Goal: Task Accomplishment & Management: Use online tool/utility

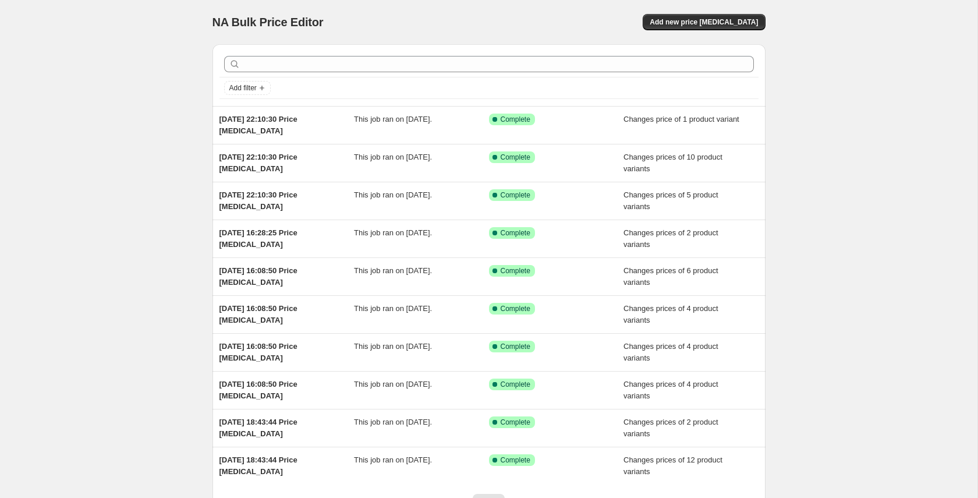
click at [686, 36] on div "NA Bulk Price Editor. This page is ready NA Bulk Price Editor Add new price cha…" at bounding box center [489, 22] width 553 height 44
click at [685, 29] on button "Add new price change job" at bounding box center [704, 22] width 122 height 16
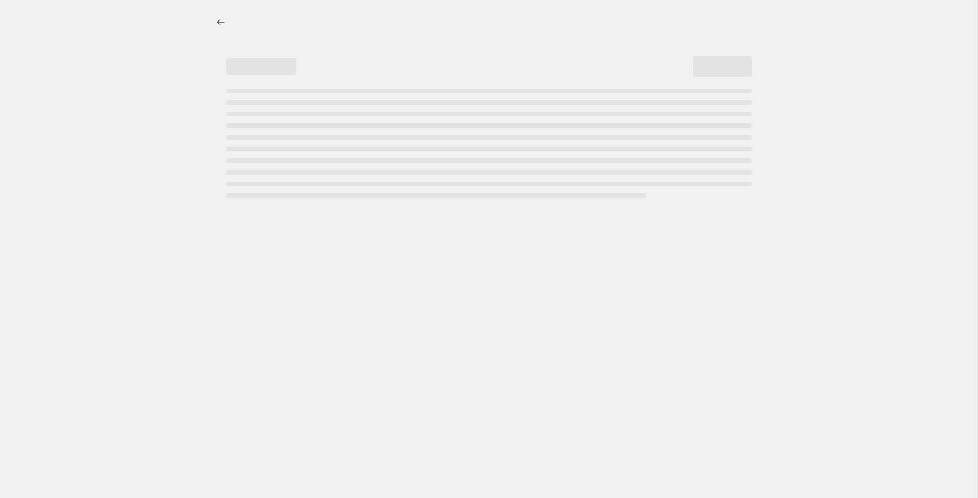
select select "percentage"
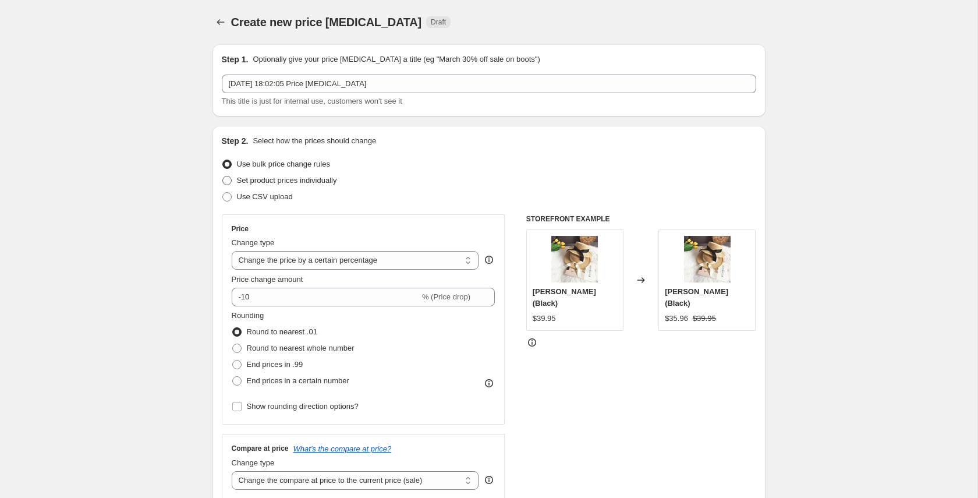
click at [256, 180] on span "Set product prices individually" at bounding box center [287, 180] width 100 height 9
click at [223, 176] on input "Set product prices individually" at bounding box center [222, 176] width 1 height 1
radio input "true"
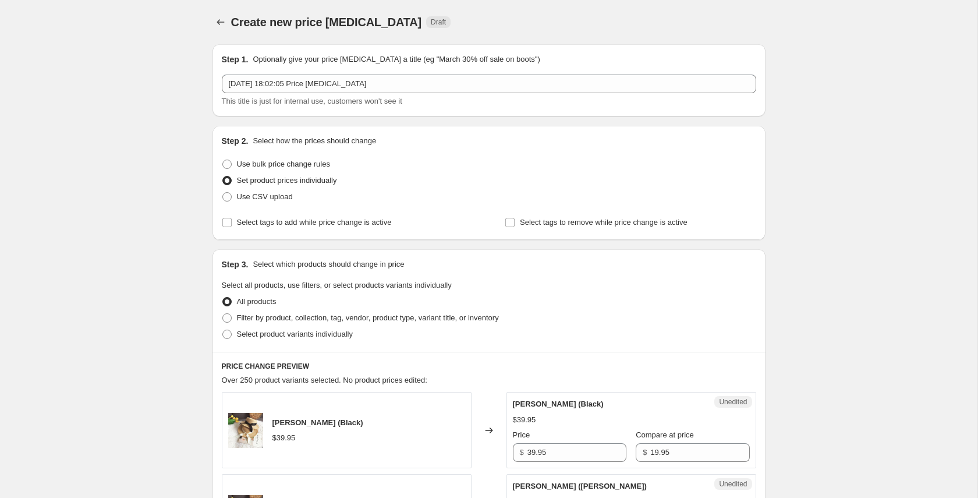
scroll to position [63, 0]
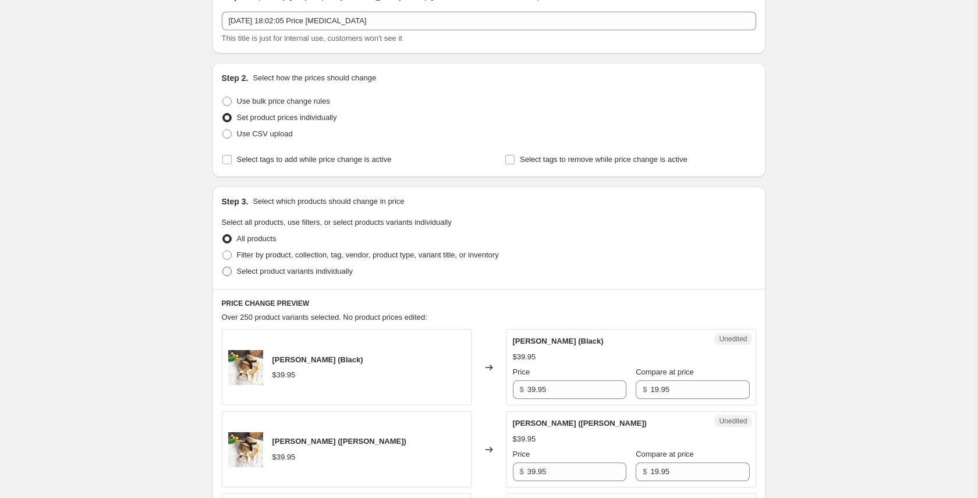
click at [301, 272] on span "Select product variants individually" at bounding box center [295, 271] width 116 height 9
click at [223, 267] on input "Select product variants individually" at bounding box center [222, 267] width 1 height 1
radio input "true"
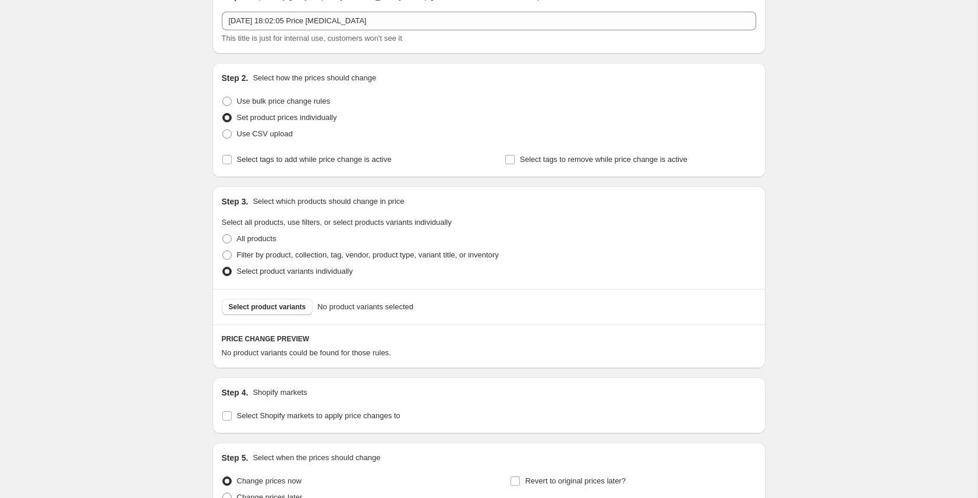
scroll to position [179, 0]
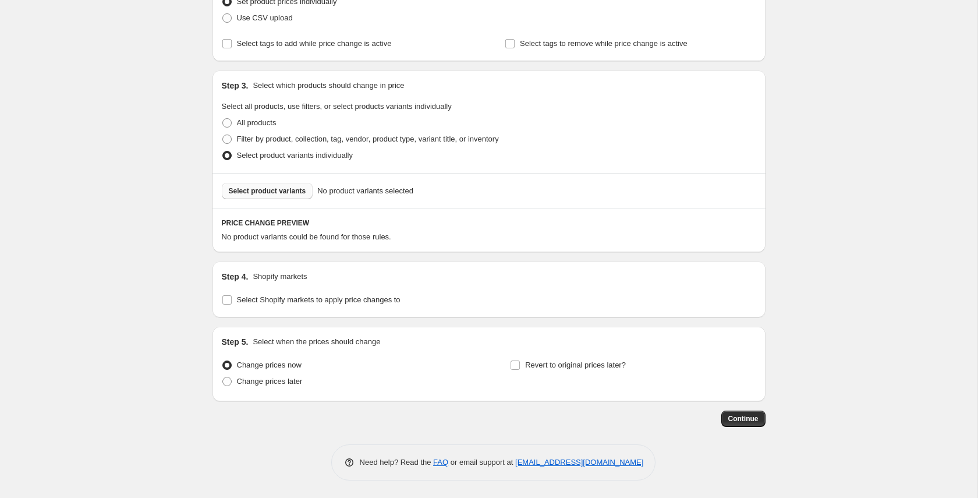
click at [267, 192] on span "Select product variants" at bounding box center [267, 190] width 77 height 9
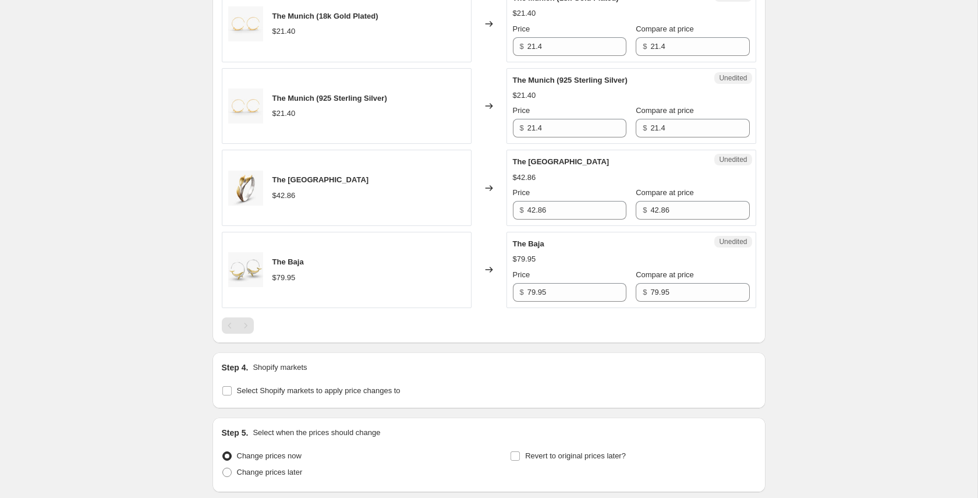
scroll to position [778, 0]
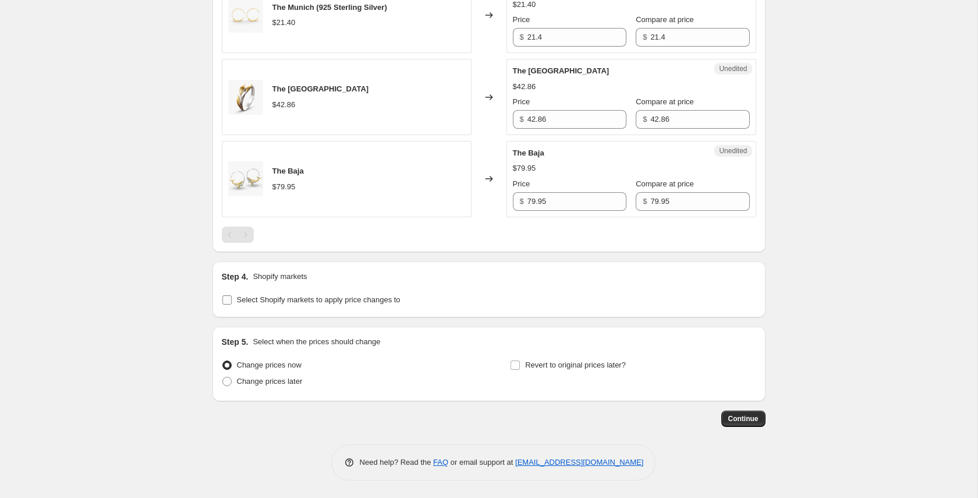
click at [307, 292] on label "Select Shopify markets to apply price changes to" at bounding box center [311, 300] width 179 height 16
click at [232, 295] on input "Select Shopify markets to apply price changes to" at bounding box center [226, 299] width 9 height 9
checkbox input "true"
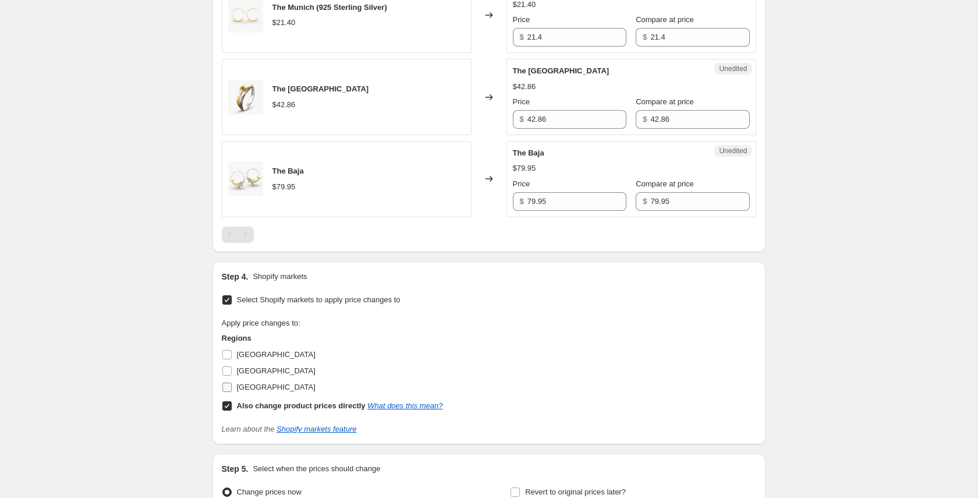
click at [228, 387] on input "United States" at bounding box center [226, 387] width 9 height 9
checkbox input "true"
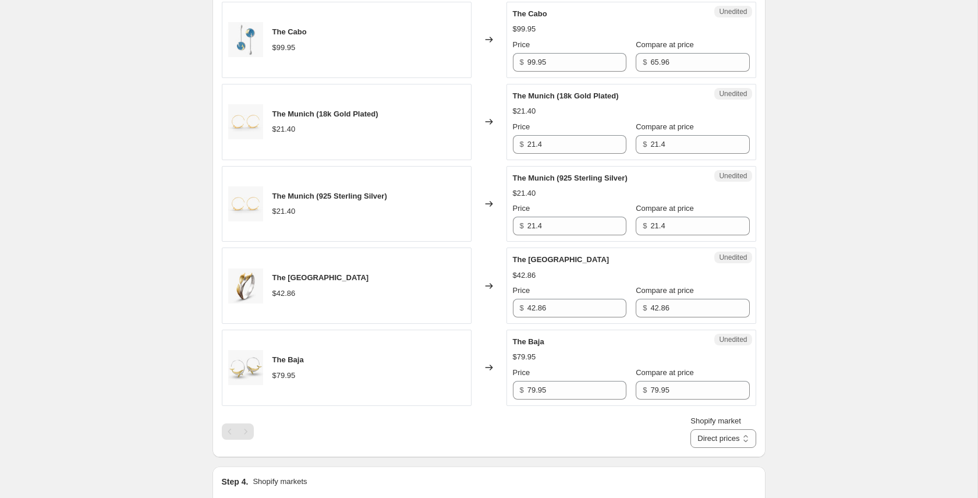
scroll to position [285, 0]
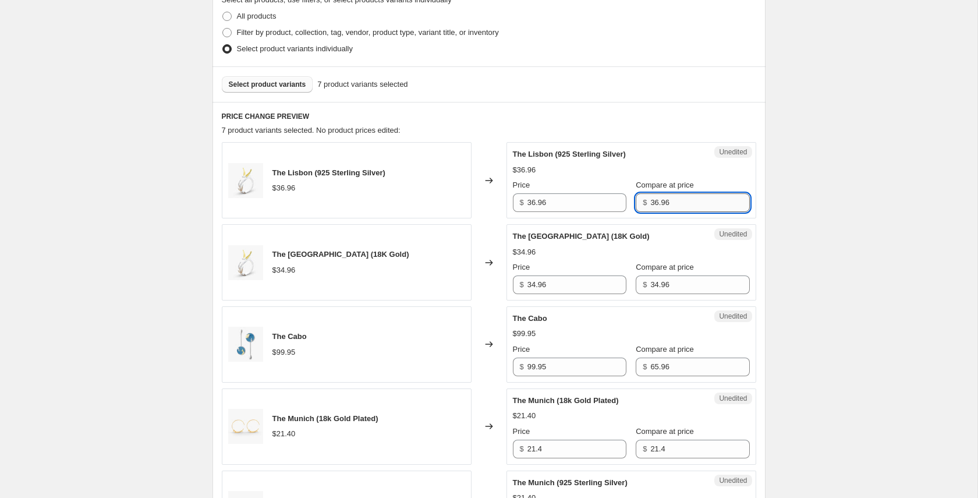
click at [650, 198] on input "36.96" at bounding box center [699, 202] width 99 height 19
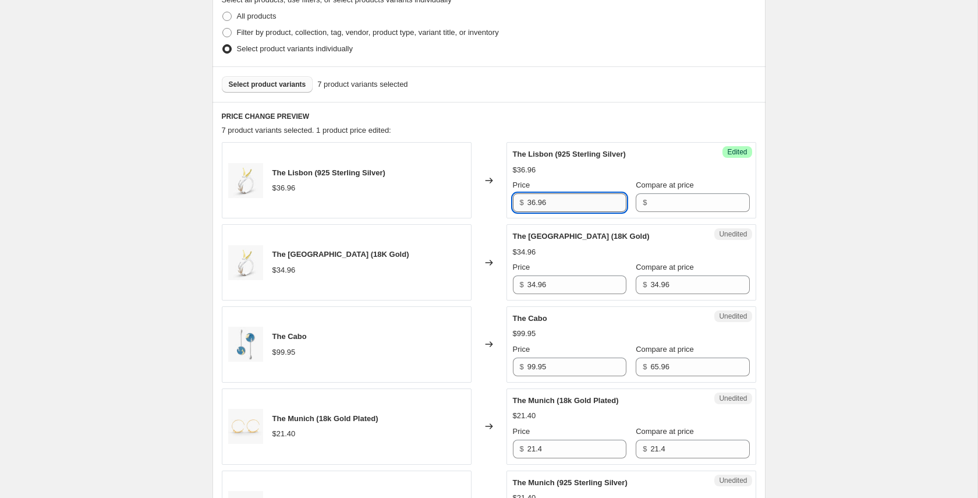
click at [553, 206] on input "36.96" at bounding box center [577, 202] width 99 height 19
type input "79.95"
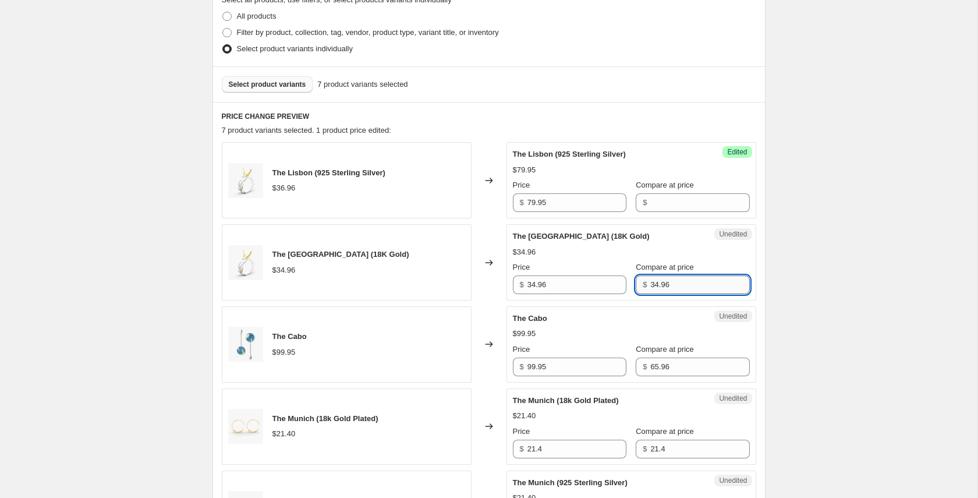
click at [657, 279] on input "34.96" at bounding box center [699, 284] width 99 height 19
click at [588, 288] on input "34.96" at bounding box center [577, 284] width 99 height 19
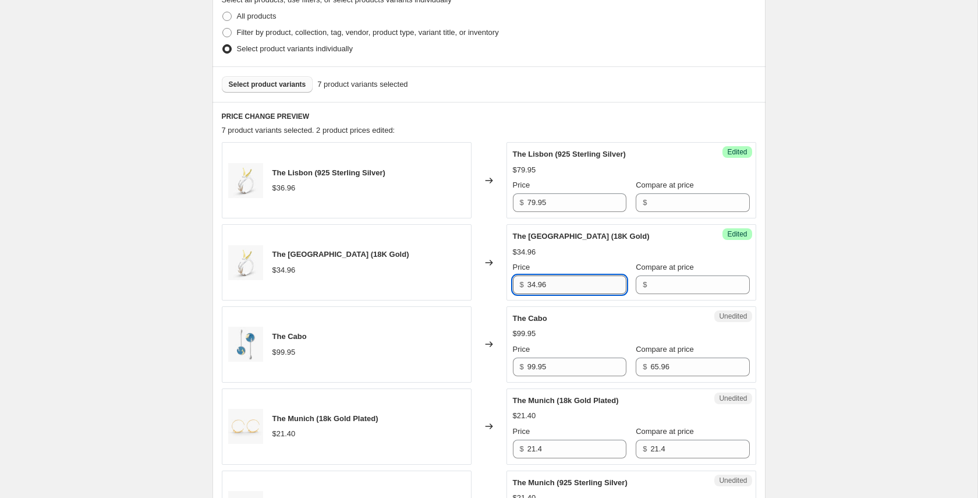
click at [588, 288] on input "34.96" at bounding box center [577, 284] width 99 height 19
type input "79.95"
click at [664, 361] on input "65.96" at bounding box center [699, 367] width 99 height 19
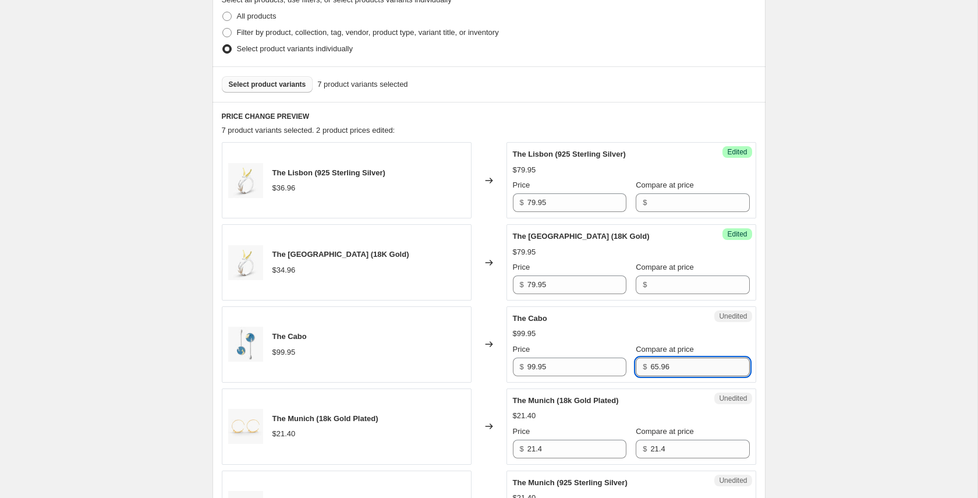
click at [664, 361] on input "65.96" at bounding box center [699, 367] width 99 height 19
type input "0"
click at [536, 369] on input "99.95" at bounding box center [577, 367] width 99 height 19
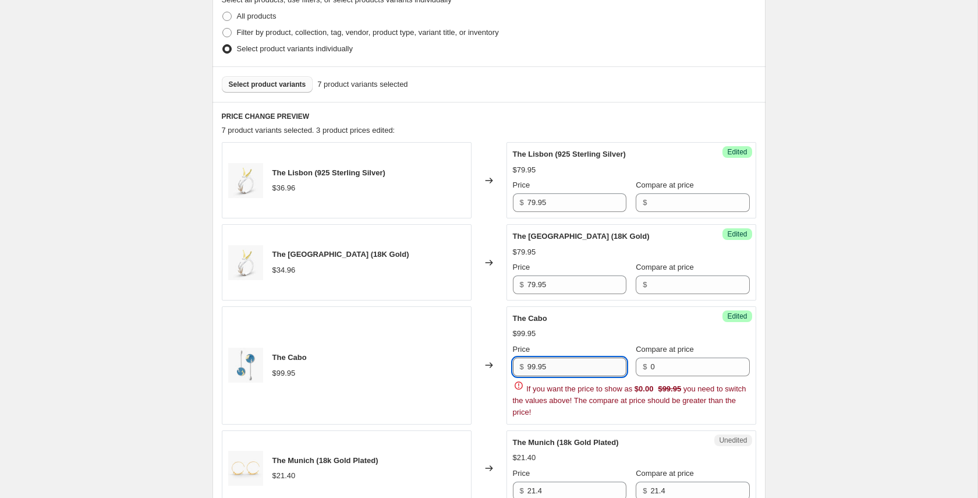
click at [536, 369] on input "99.95" at bounding box center [577, 367] width 99 height 19
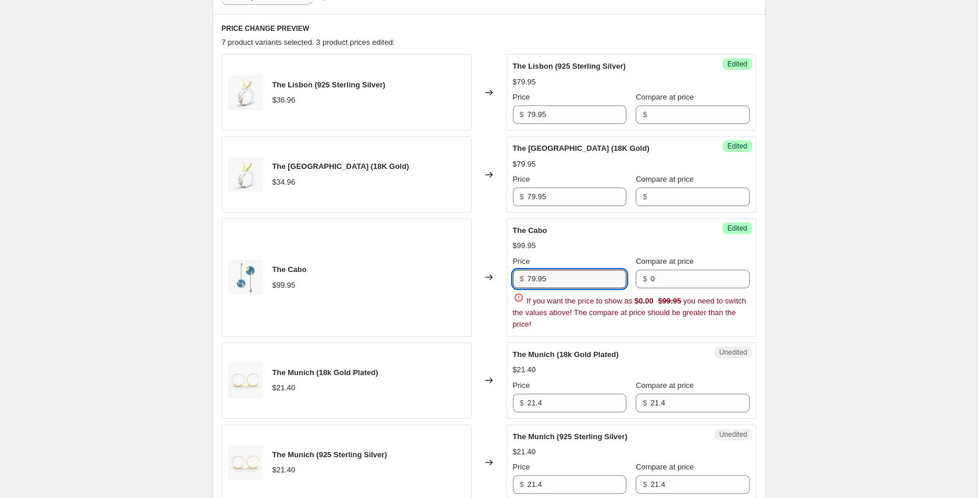
scroll to position [568, 0]
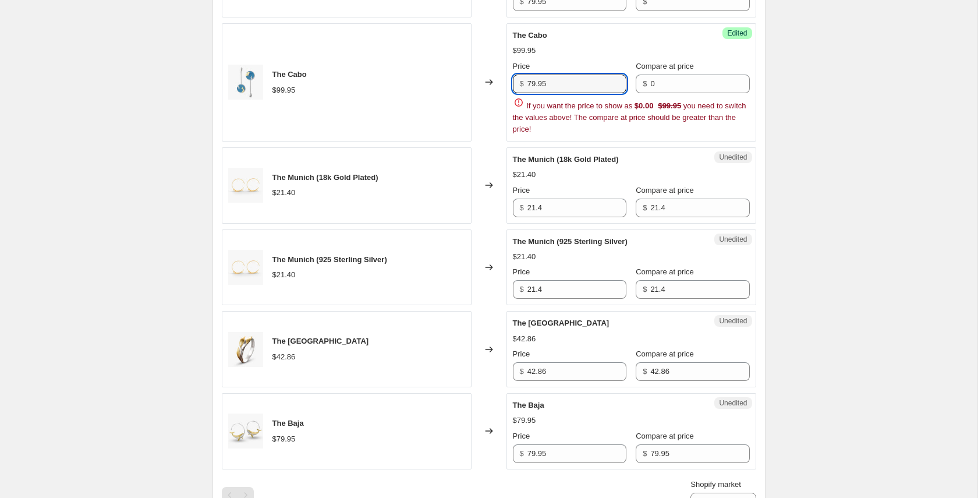
type input "79.95"
click at [541, 221] on div "Unedited The Munich (18k Gold Plated) $21.40 Price $ 21.4 Compare at price $ 21…" at bounding box center [632, 185] width 250 height 76
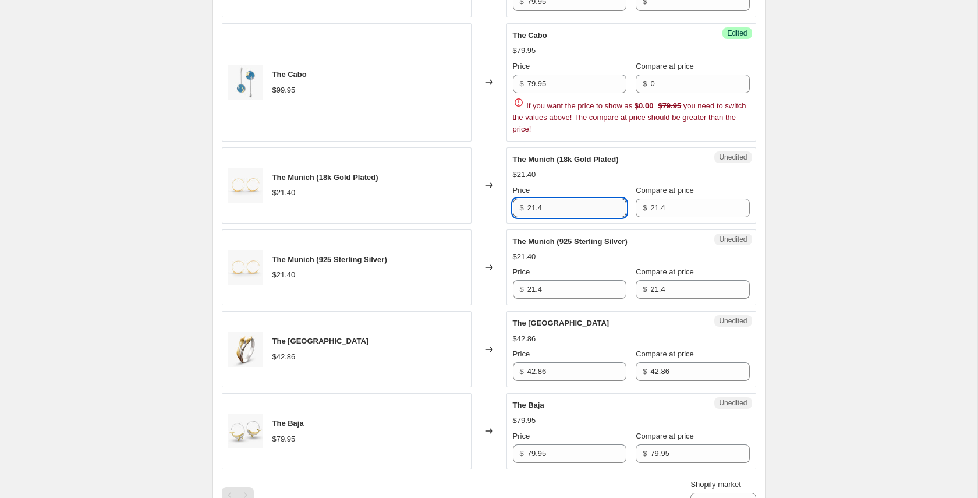
click at [534, 205] on input "21.4" at bounding box center [577, 208] width 99 height 19
type input "779.95"
click at [650, 210] on div "$ 21.4" at bounding box center [693, 208] width 114 height 19
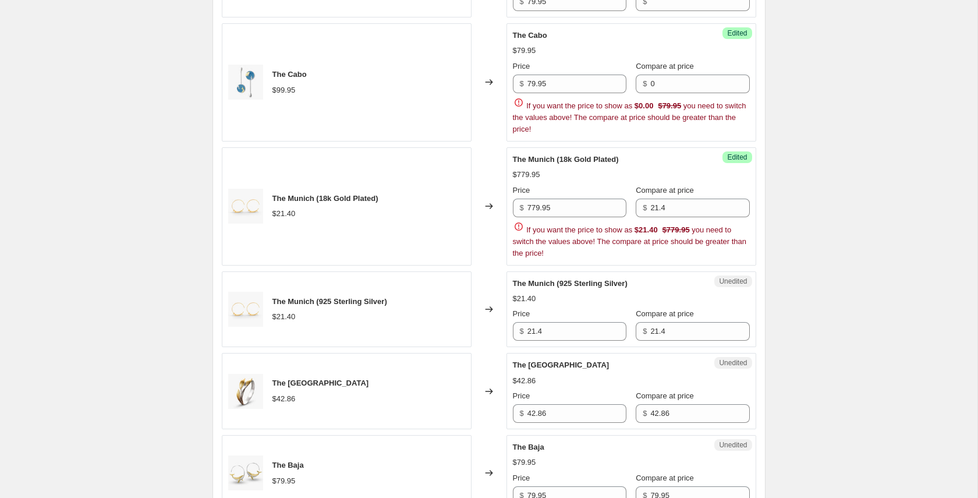
click at [650, 210] on div "$ 21.4" at bounding box center [693, 208] width 114 height 19
click at [650, 210] on div "$ 021.4" at bounding box center [693, 208] width 114 height 19
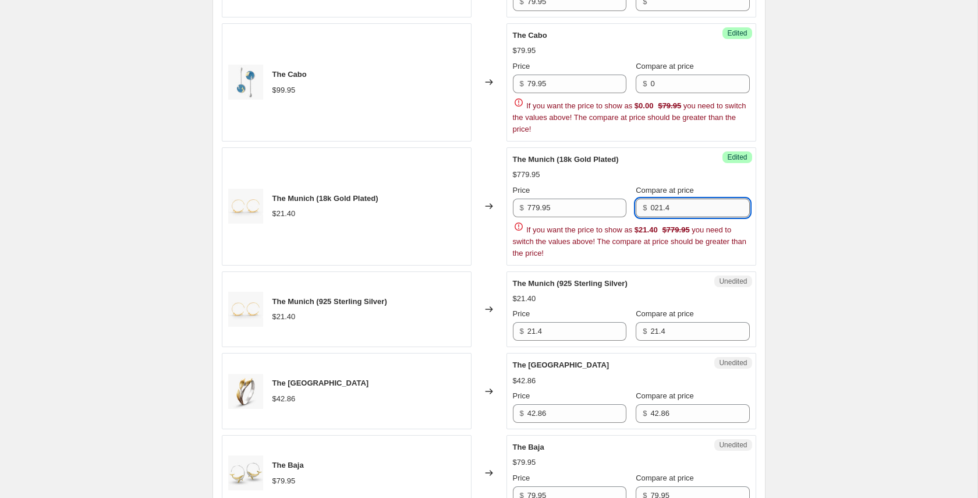
click at [664, 209] on input "021.4" at bounding box center [699, 208] width 99 height 19
type input "\"
click at [659, 90] on input "0" at bounding box center [699, 84] width 99 height 19
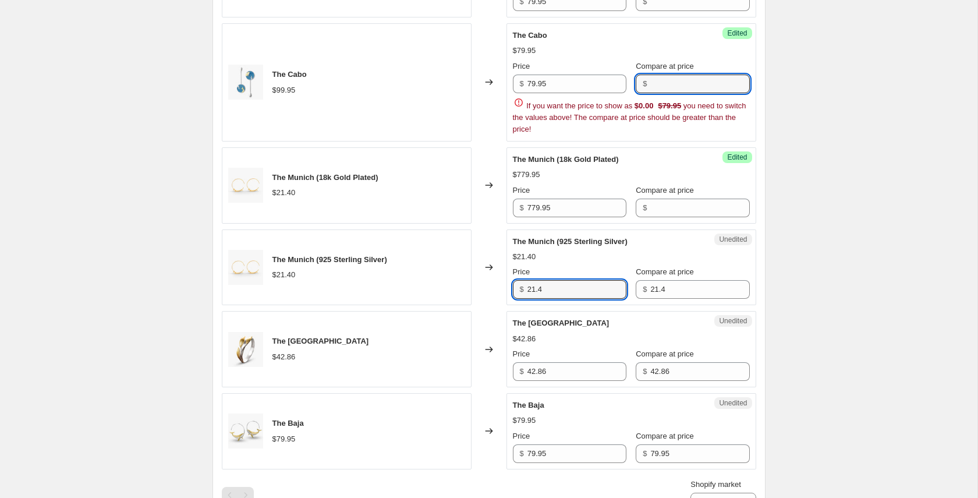
click at [592, 285] on div "The Lisbon (925 Sterling Silver) $36.96 Changed to Success Edited The Lisbon (9…" at bounding box center [489, 164] width 535 height 610
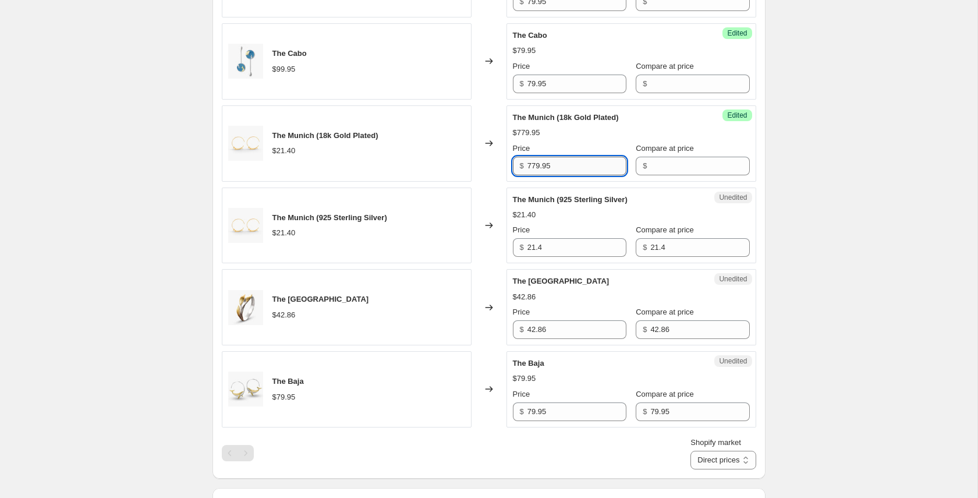
click at [535, 167] on input "779.95" at bounding box center [577, 166] width 99 height 19
type input "79.95"
click at [540, 245] on input "21.4" at bounding box center [577, 247] width 99 height 19
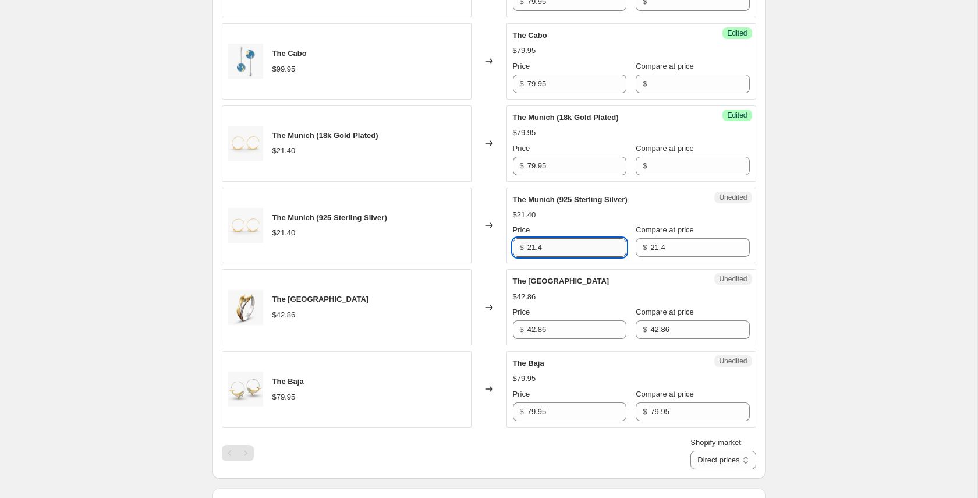
click at [540, 245] on input "21.4" at bounding box center [577, 247] width 99 height 19
type input "79.95"
click at [685, 251] on input "21.4" at bounding box center [699, 247] width 99 height 19
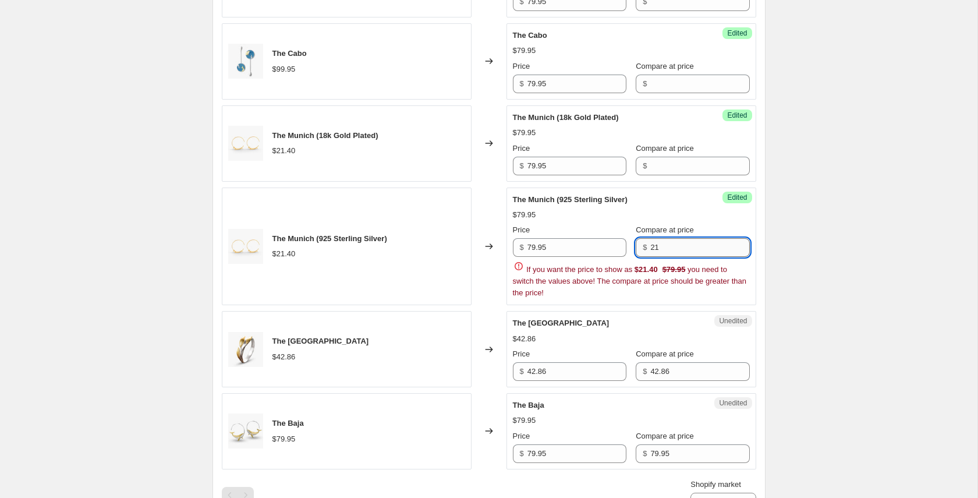
type input "2"
click at [556, 371] on div "The Lisbon (925 Sterling Silver) $36.96 Changed to Success Edited The Lisbon (9…" at bounding box center [489, 164] width 535 height 610
click at [556, 399] on div "The Baja $79.95 Price $ 79.95 Compare at price $ 79.95" at bounding box center [631, 430] width 237 height 63
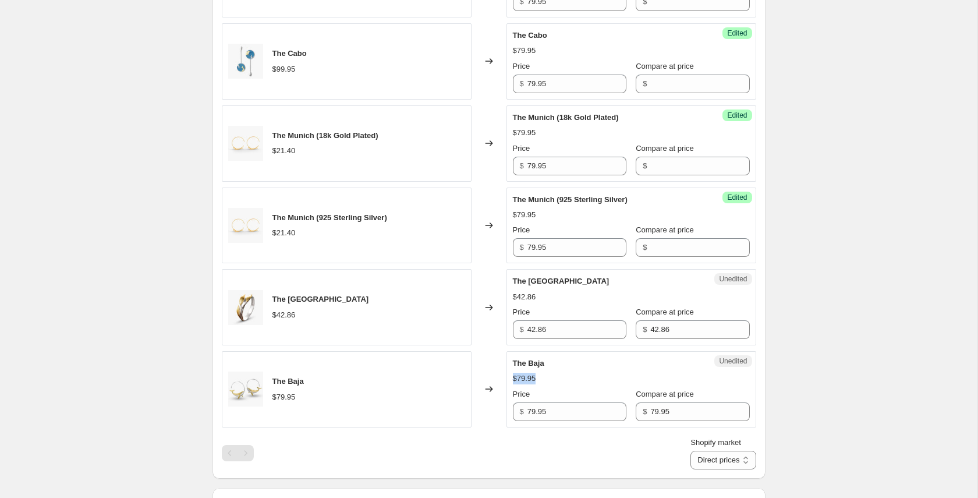
click at [556, 371] on div "The Baja $79.95 Price $ 79.95 Compare at price $ 79.95" at bounding box center [631, 389] width 237 height 63
click at [539, 334] on input "42.86" at bounding box center [577, 329] width 99 height 19
type input "79.95"
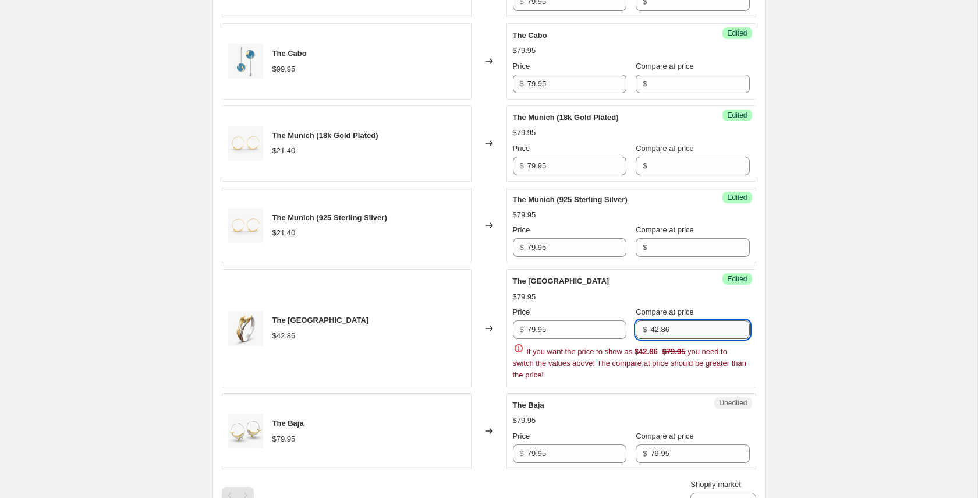
click at [665, 334] on input "42.86" at bounding box center [699, 329] width 99 height 19
type input "4"
click at [673, 450] on div "The Lisbon (925 Sterling Silver) $36.96 Changed to Success Edited The Lisbon (9…" at bounding box center [489, 185] width 535 height 652
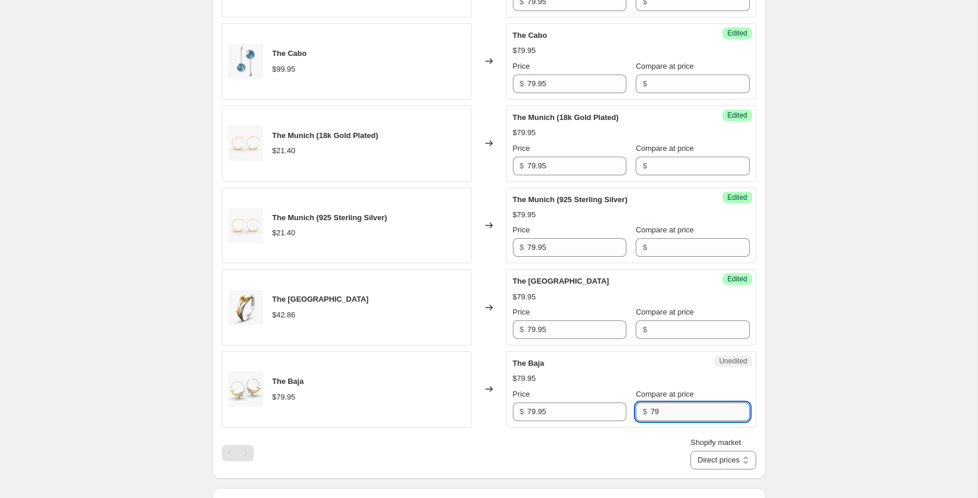
type input "7"
click at [819, 355] on div "Create new price change job. This page is ready Create new price change job Dra…" at bounding box center [489, 142] width 978 height 1420
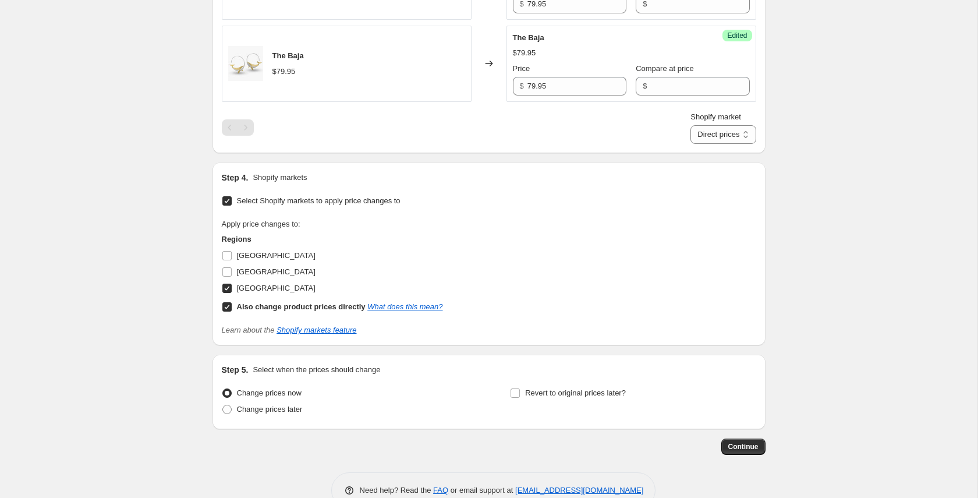
scroll to position [922, 0]
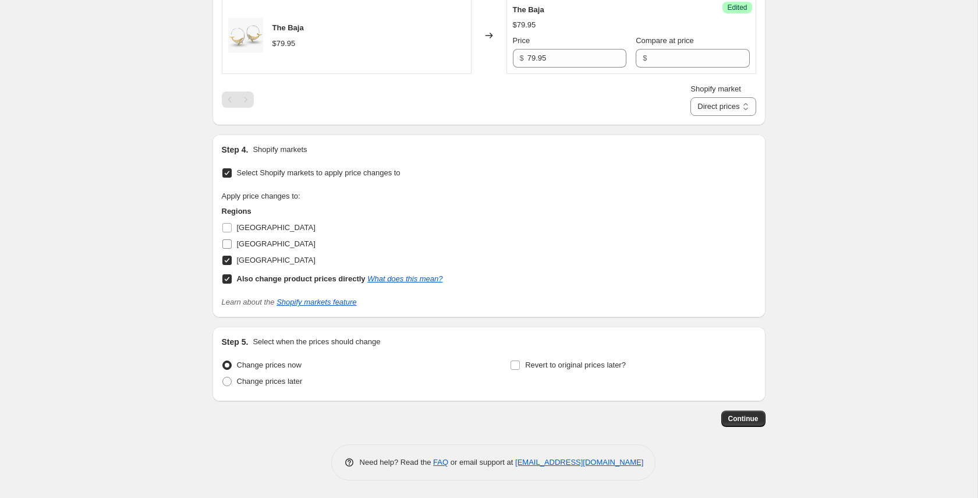
click at [232, 246] on label "United Kingdom" at bounding box center [269, 244] width 94 height 16
click at [232, 246] on input "United Kingdom" at bounding box center [226, 243] width 9 height 9
click at [232, 246] on label "United Kingdom" at bounding box center [269, 244] width 94 height 16
click at [232, 246] on input "United Kingdom" at bounding box center [226, 243] width 9 height 9
checkbox input "false"
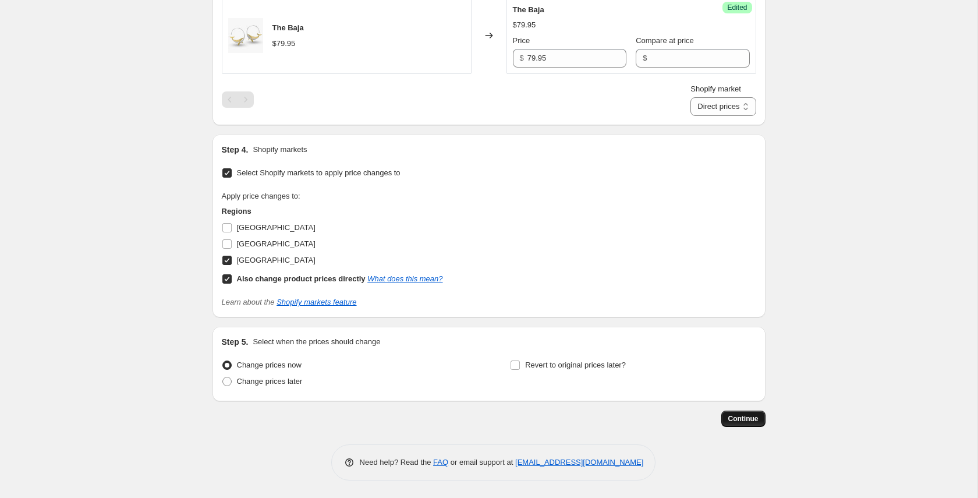
click at [743, 417] on span "Continue" at bounding box center [743, 418] width 30 height 9
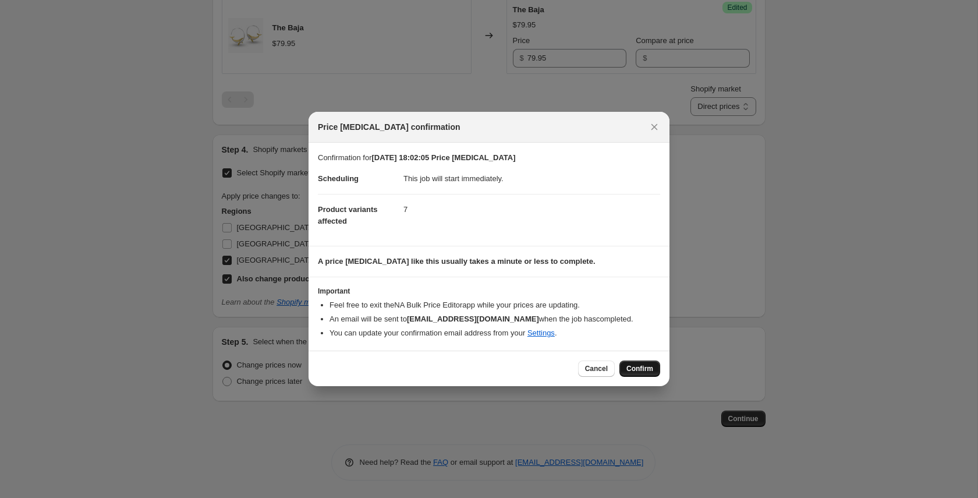
click at [638, 369] on span "Confirm" at bounding box center [640, 368] width 27 height 9
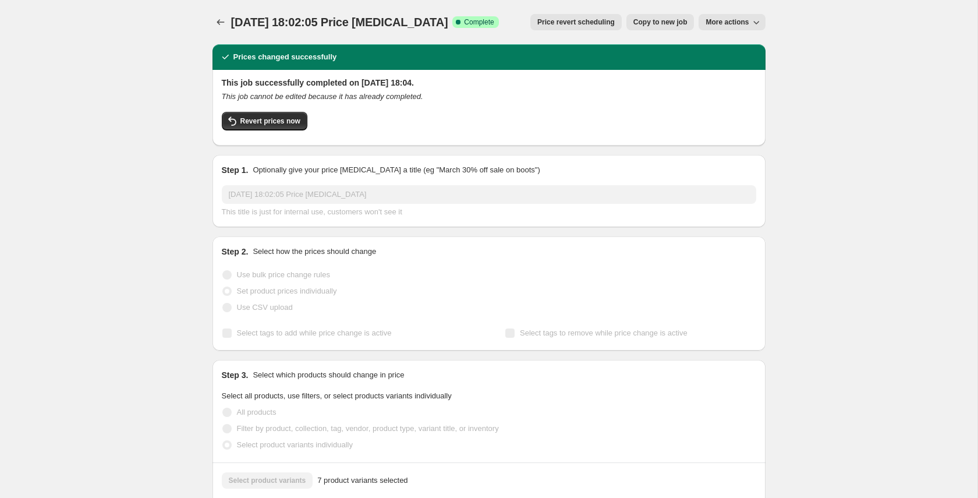
click at [678, 24] on span "Copy to new job" at bounding box center [661, 21] width 54 height 9
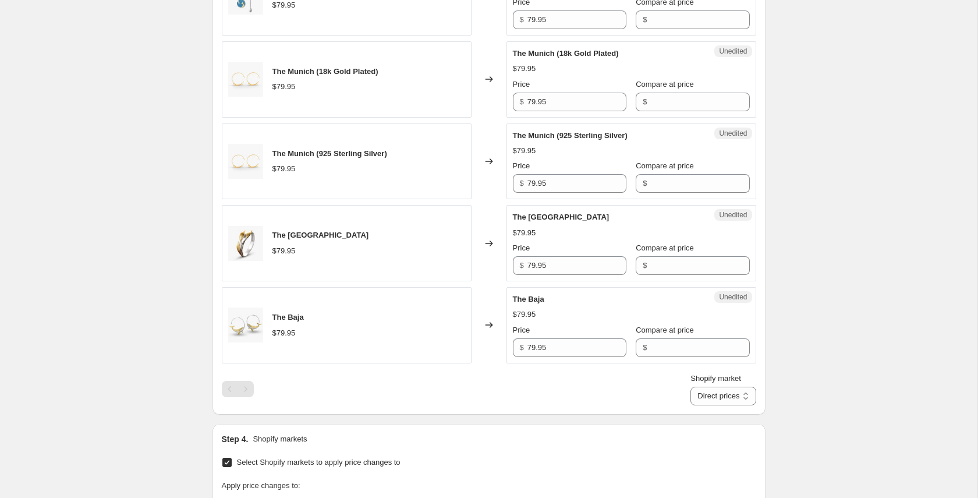
scroll to position [922, 0]
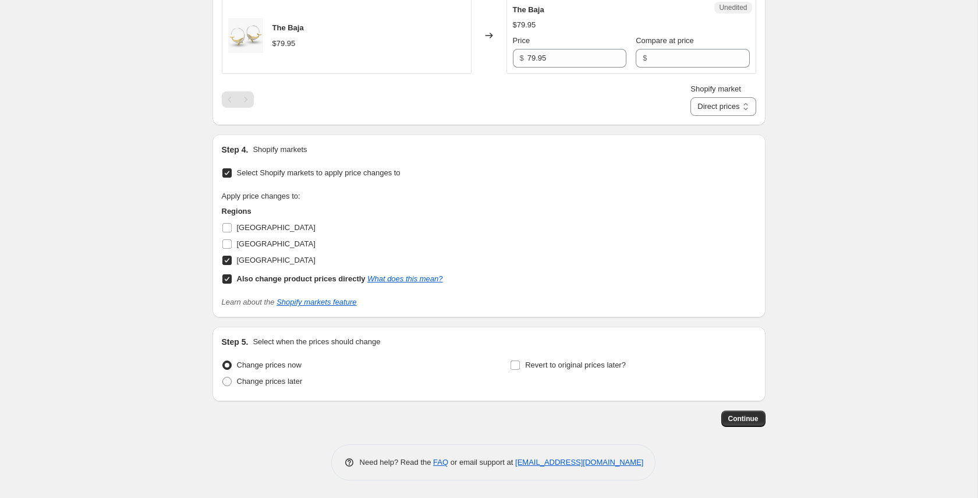
click at [227, 266] on label "United States" at bounding box center [269, 260] width 94 height 16
click at [227, 265] on input "United States" at bounding box center [226, 260] width 9 height 9
checkbox input "false"
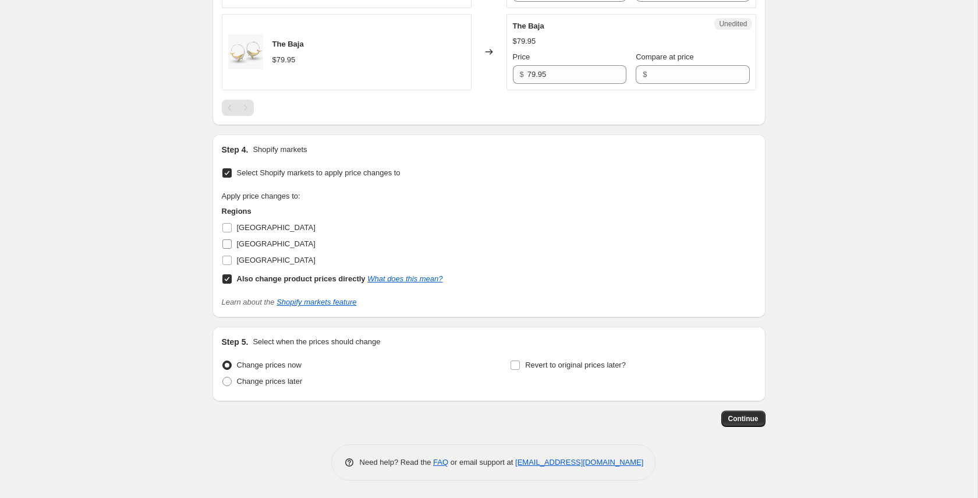
click at [227, 244] on input "United Kingdom" at bounding box center [226, 243] width 9 height 9
checkbox input "true"
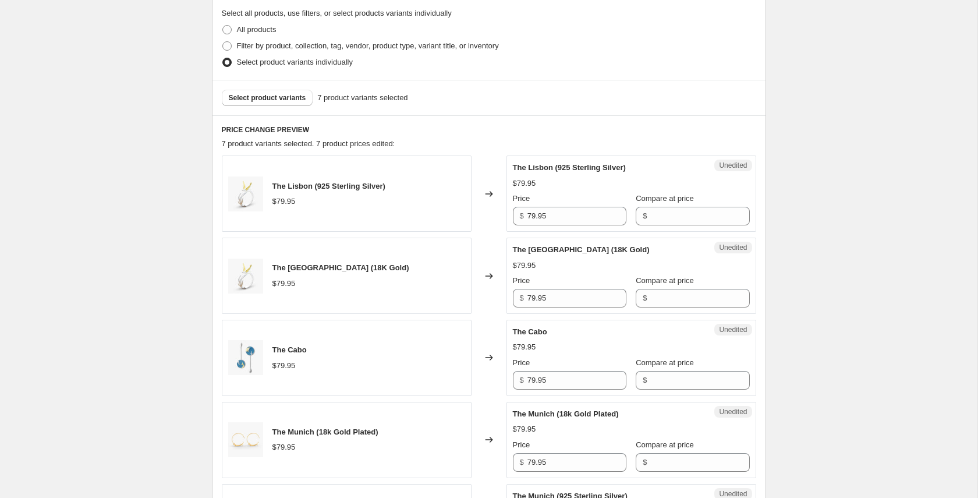
scroll to position [208, 0]
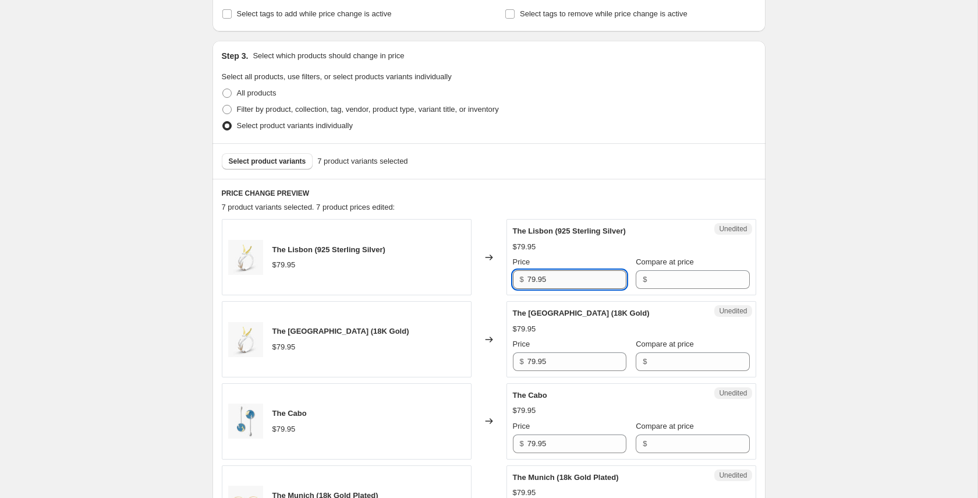
click at [551, 276] on input "79.95" at bounding box center [577, 279] width 99 height 19
type input "29.95"
click at [554, 362] on input "79.95" at bounding box center [577, 361] width 99 height 19
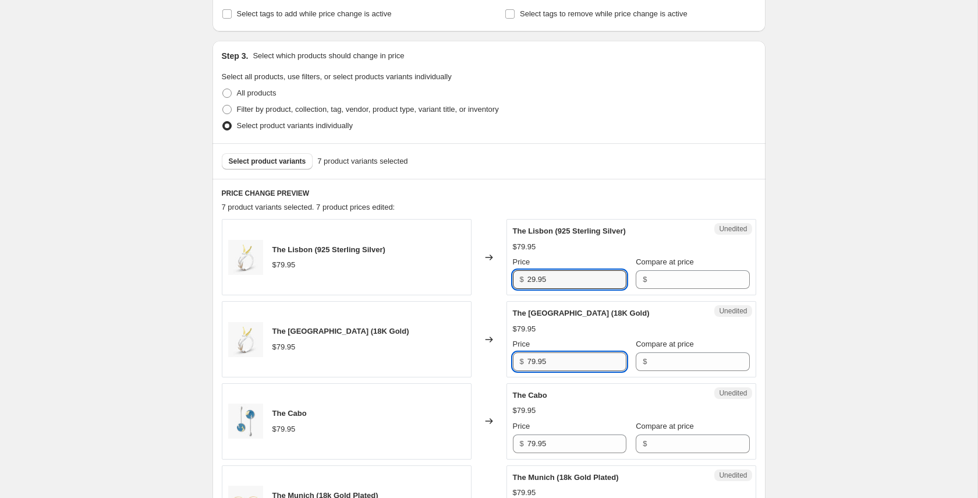
click at [554, 362] on input "79.95" at bounding box center [577, 361] width 99 height 19
type input "29.95"
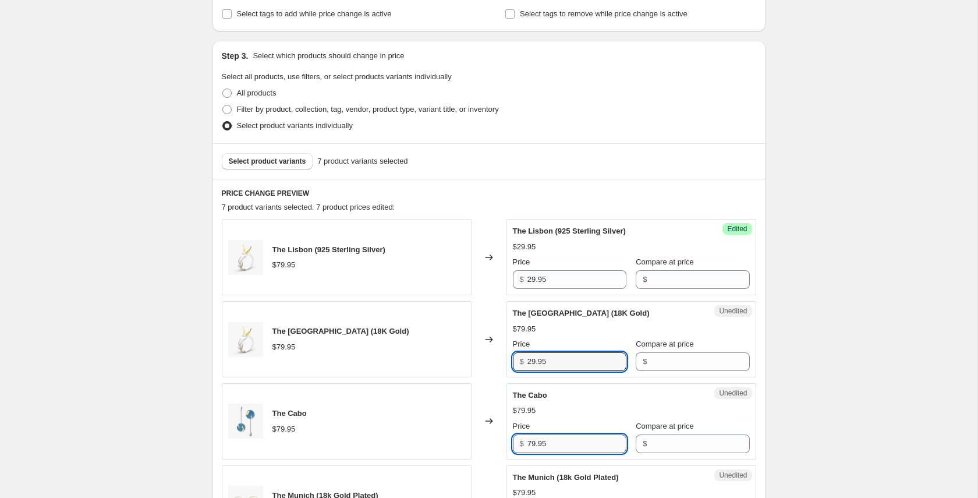
click at [552, 443] on input "79.95" at bounding box center [577, 443] width 99 height 19
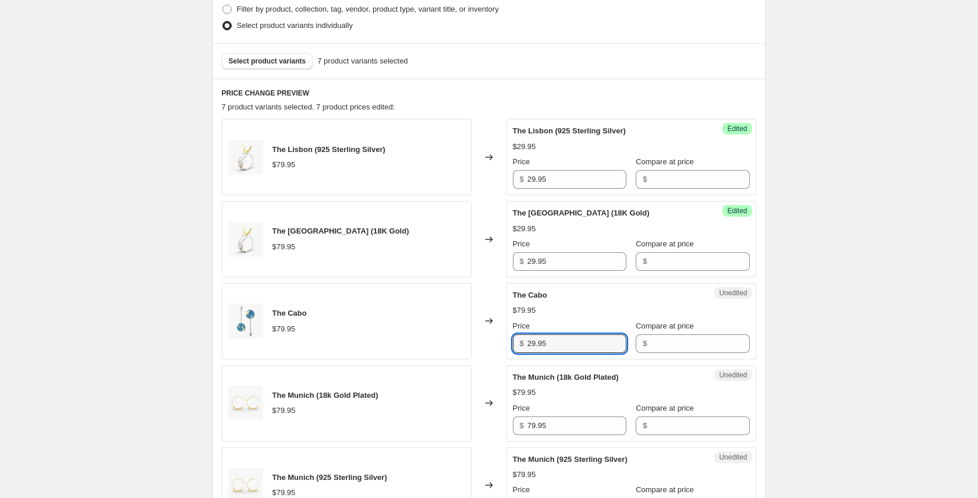
type input "29.95"
click at [551, 409] on div "Price" at bounding box center [570, 408] width 114 height 12
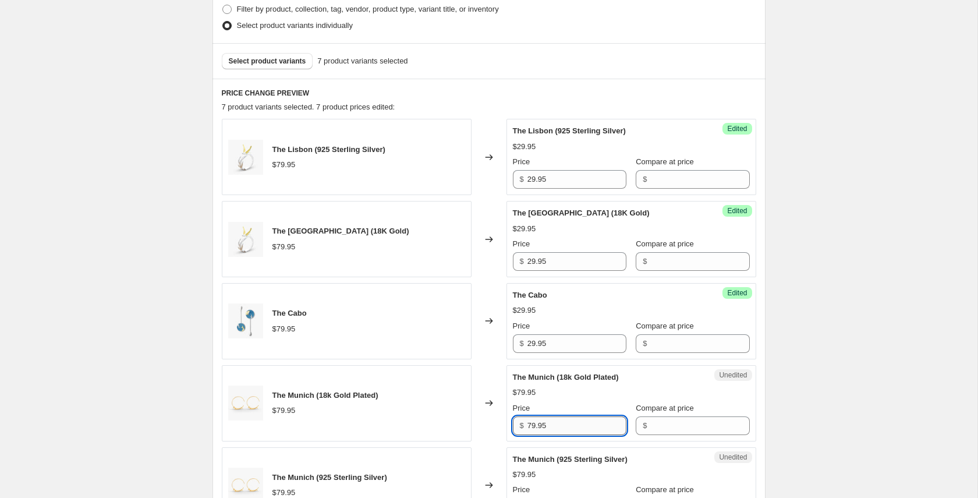
click at [550, 423] on input "79.95" at bounding box center [577, 425] width 99 height 19
type input "q"
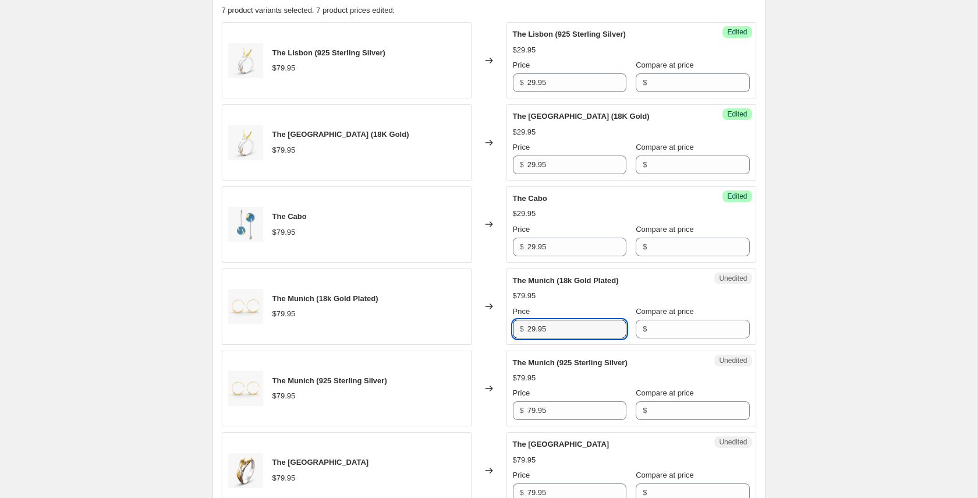
scroll to position [442, 0]
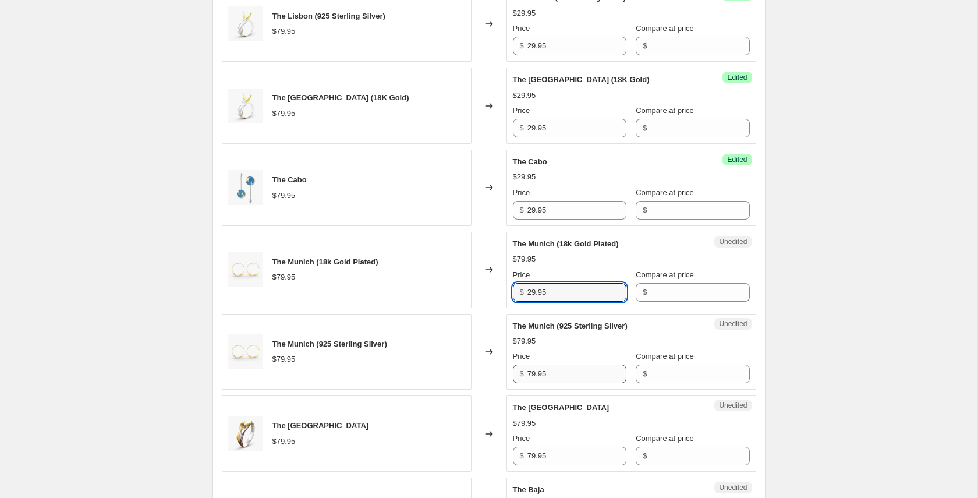
type input "29.95"
click at [551, 370] on input "79.95" at bounding box center [577, 374] width 99 height 19
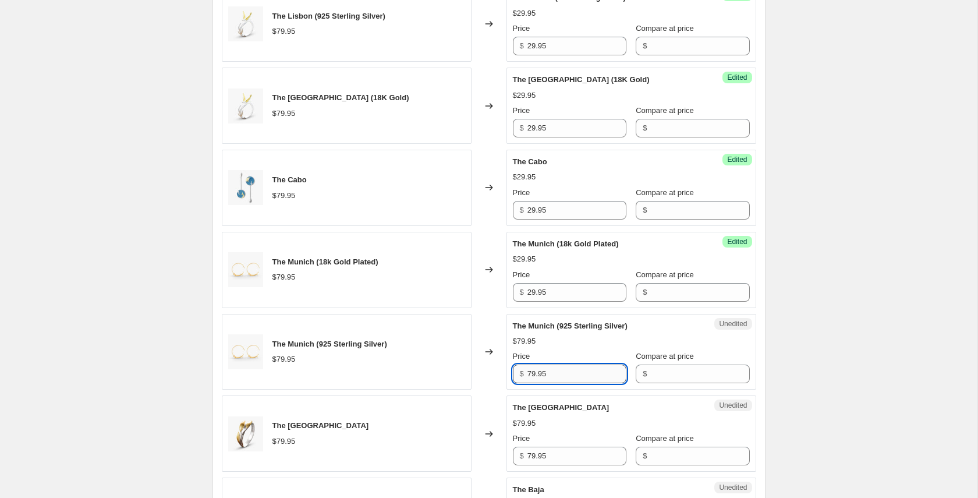
click at [551, 370] on input "79.95" at bounding box center [577, 374] width 99 height 19
type input "29.95"
click at [561, 455] on input "79.95" at bounding box center [577, 456] width 99 height 19
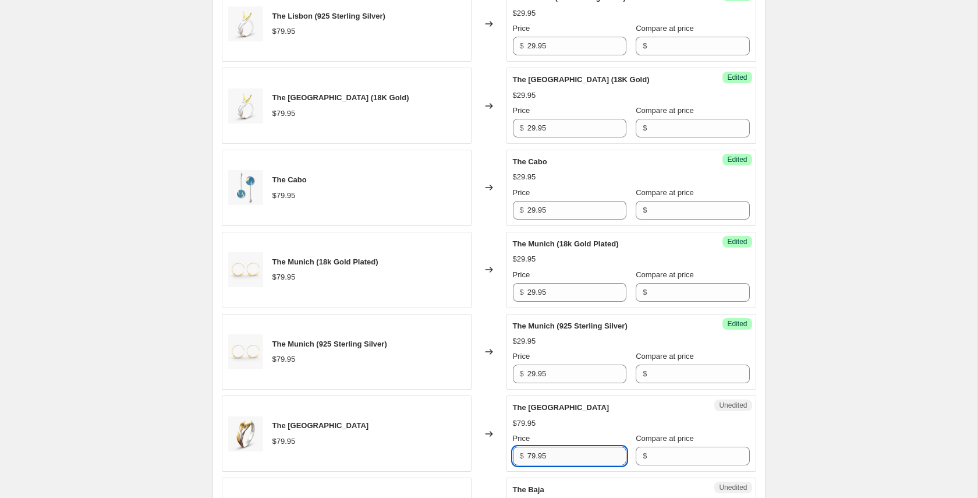
click at [561, 455] on input "79.95" at bounding box center [577, 456] width 99 height 19
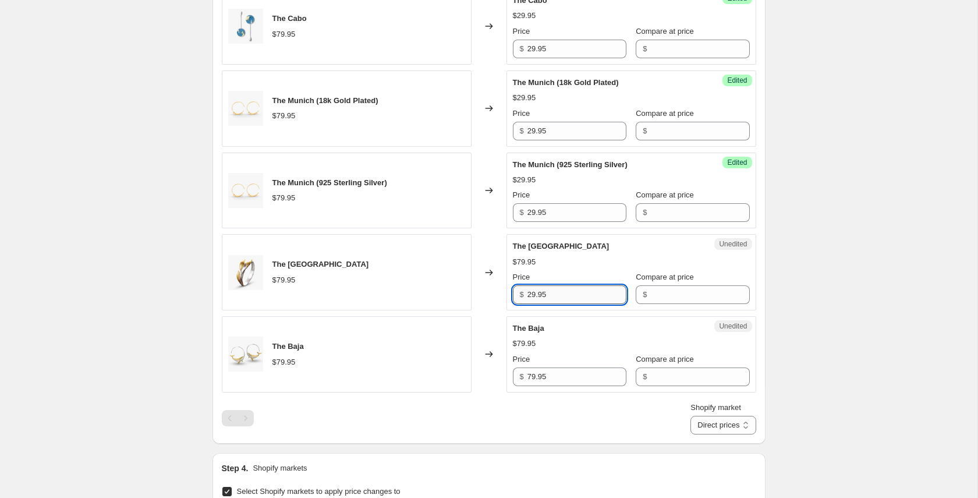
scroll to position [632, 0]
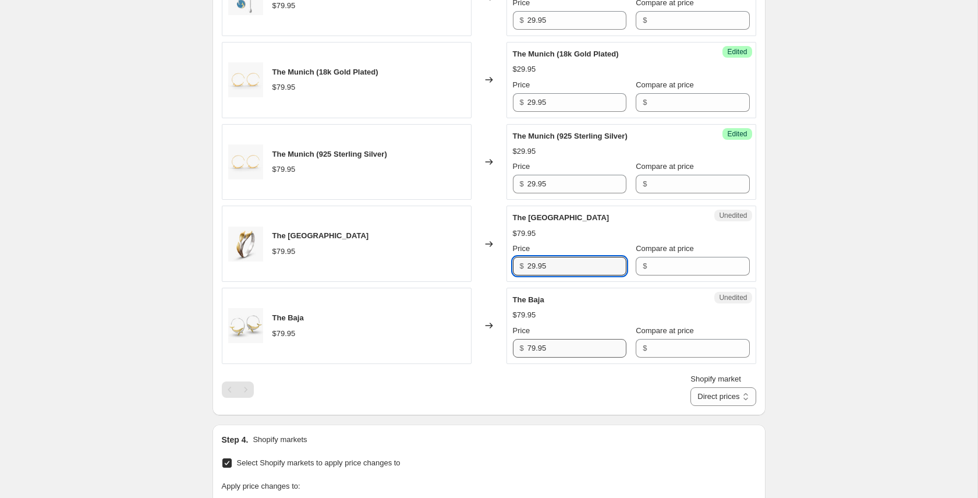
type input "29.95"
click at [555, 342] on input "79.95" at bounding box center [577, 348] width 99 height 19
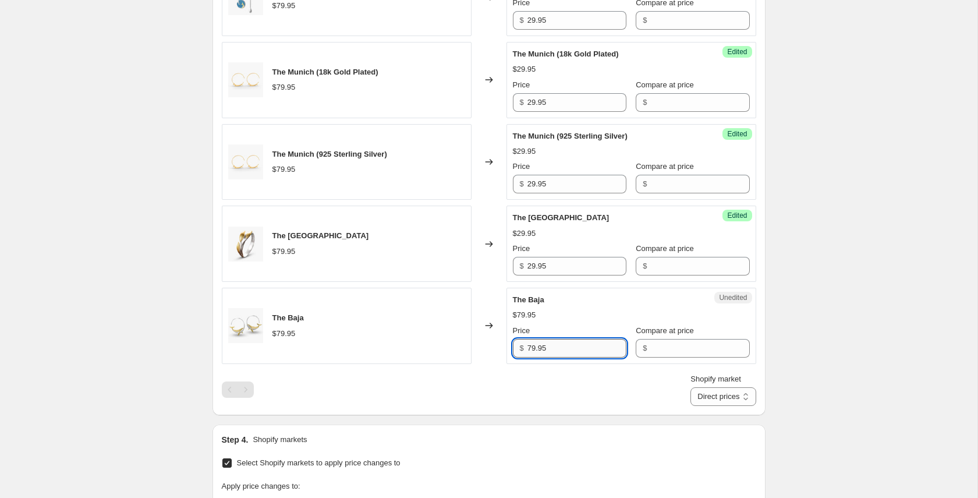
click at [555, 342] on input "79.95" at bounding box center [577, 348] width 99 height 19
type input "29.95"
click at [842, 339] on div "Create new price change job. This page is ready Create new price change job Dra…" at bounding box center [489, 78] width 978 height 1420
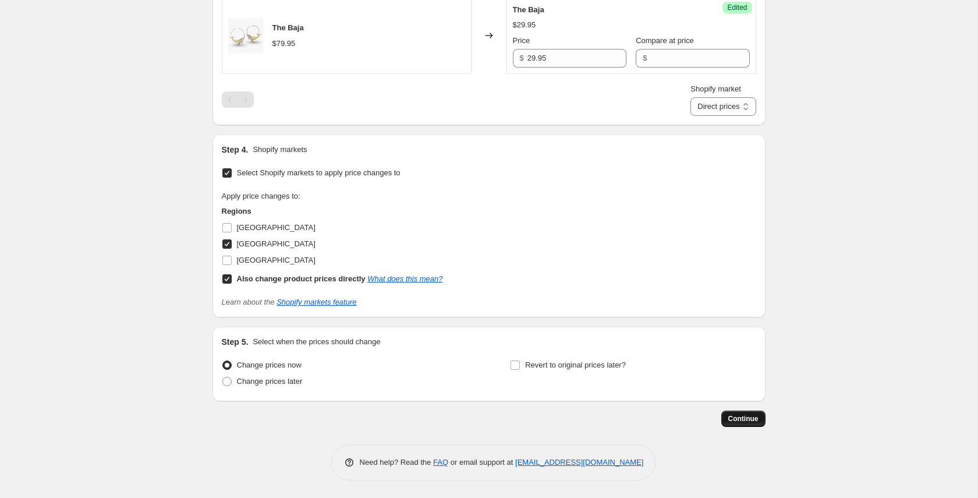
click at [744, 417] on span "Continue" at bounding box center [743, 418] width 30 height 9
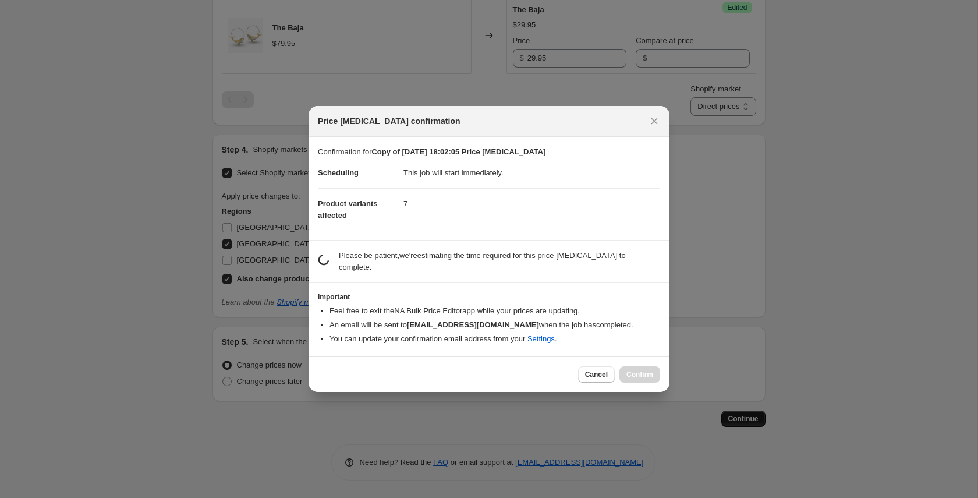
scroll to position [0, 0]
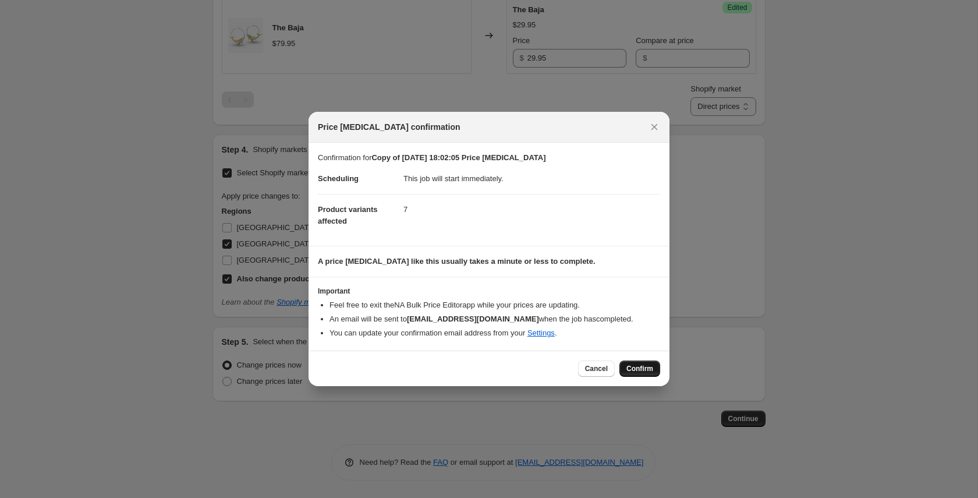
click at [635, 371] on span "Confirm" at bounding box center [640, 368] width 27 height 9
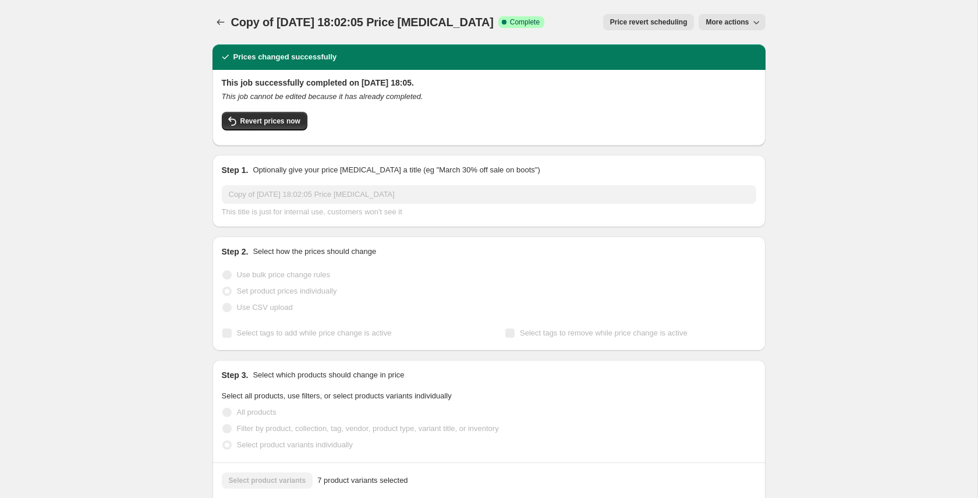
click at [765, 24] on button "More actions" at bounding box center [732, 22] width 66 height 16
click at [742, 44] on span "Copy to new job" at bounding box center [732, 46] width 54 height 9
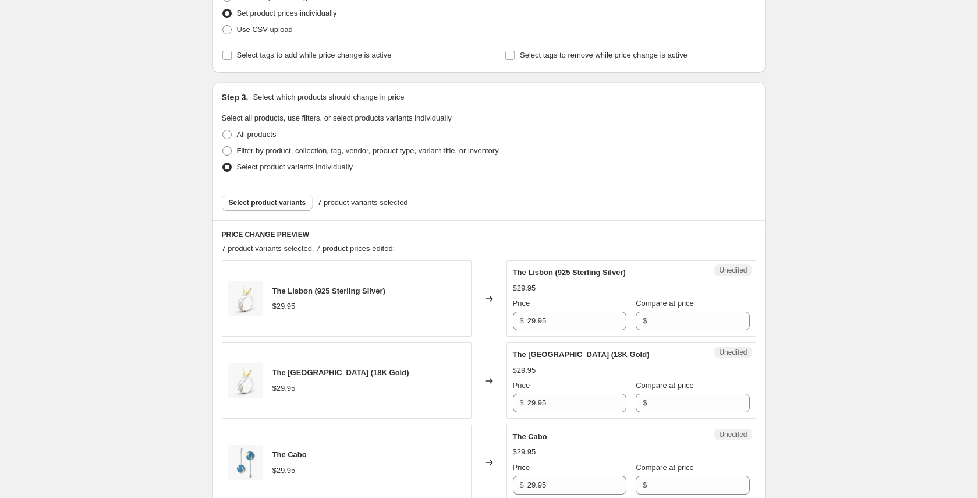
scroll to position [922, 0]
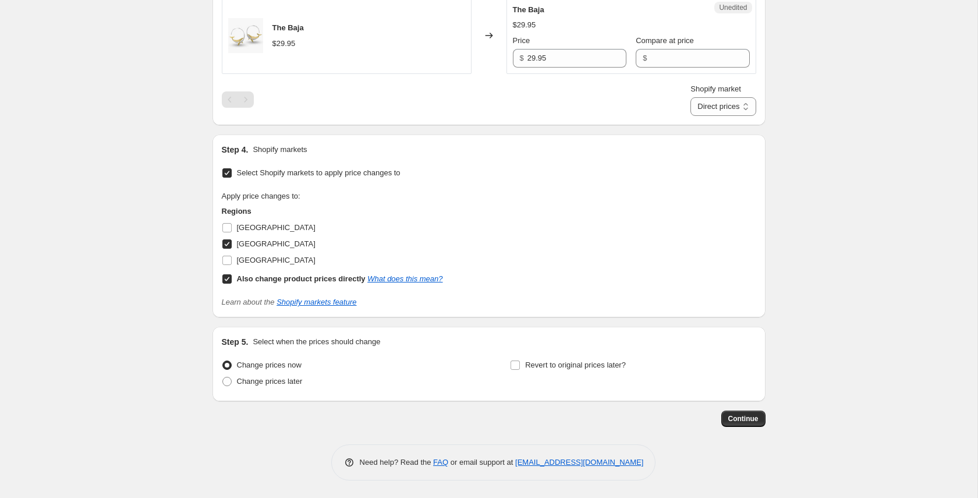
click at [228, 239] on input "United Kingdom" at bounding box center [226, 243] width 9 height 9
checkbox input "false"
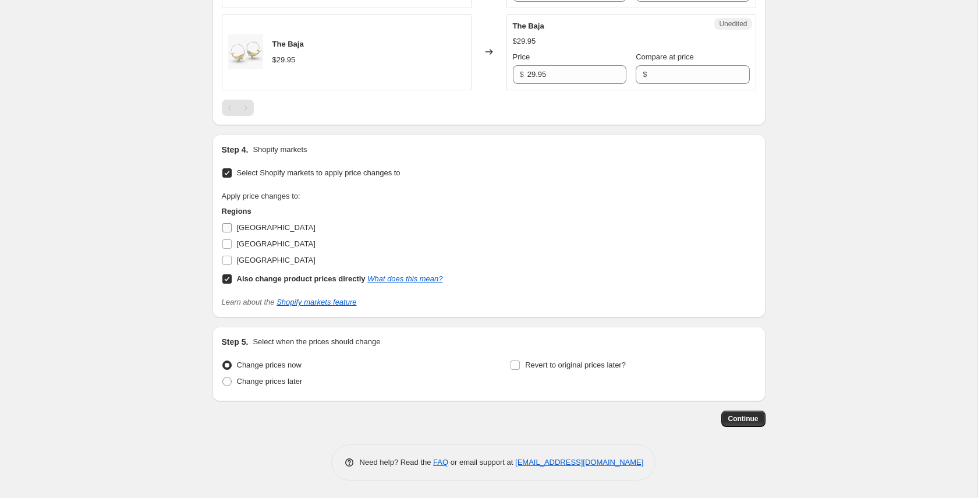
click at [228, 224] on input "Canada" at bounding box center [226, 227] width 9 height 9
checkbox input "true"
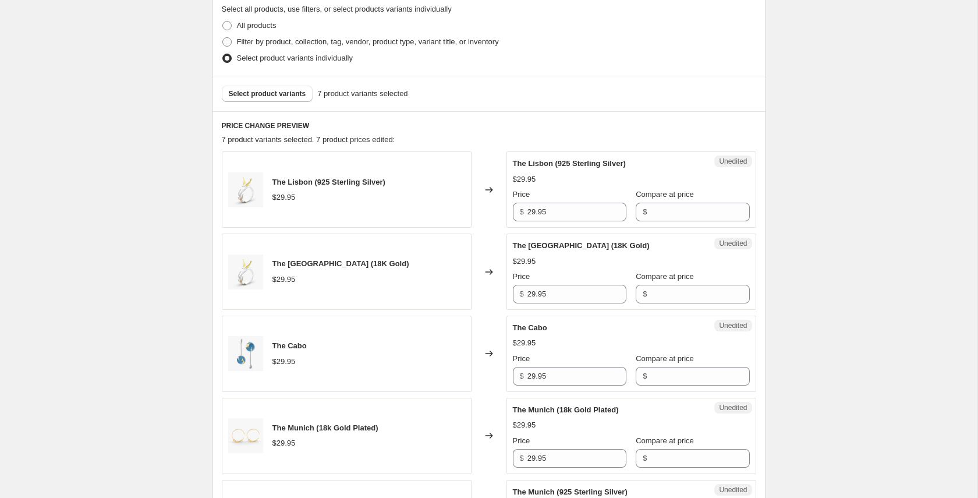
scroll to position [233, 0]
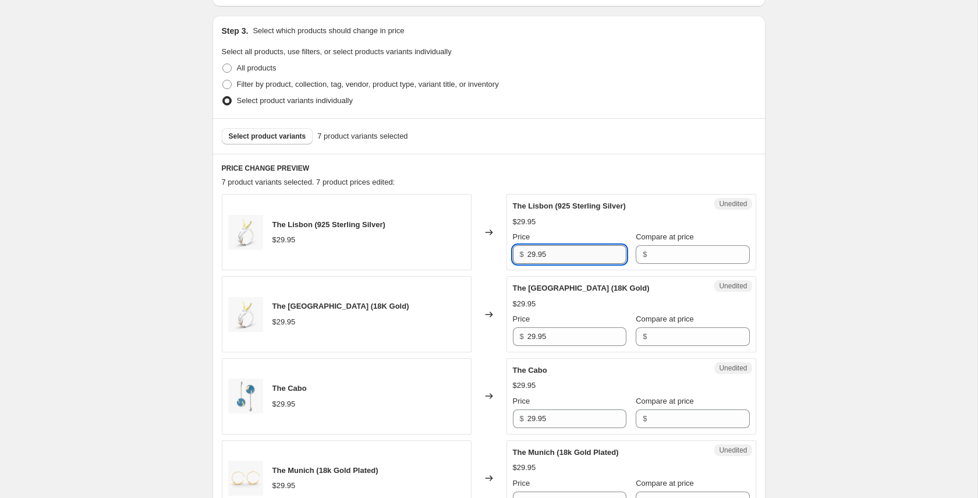
click at [539, 253] on input "29.95" at bounding box center [577, 254] width 99 height 19
type input "99.95"
click at [542, 338] on input "29.95" at bounding box center [577, 336] width 99 height 19
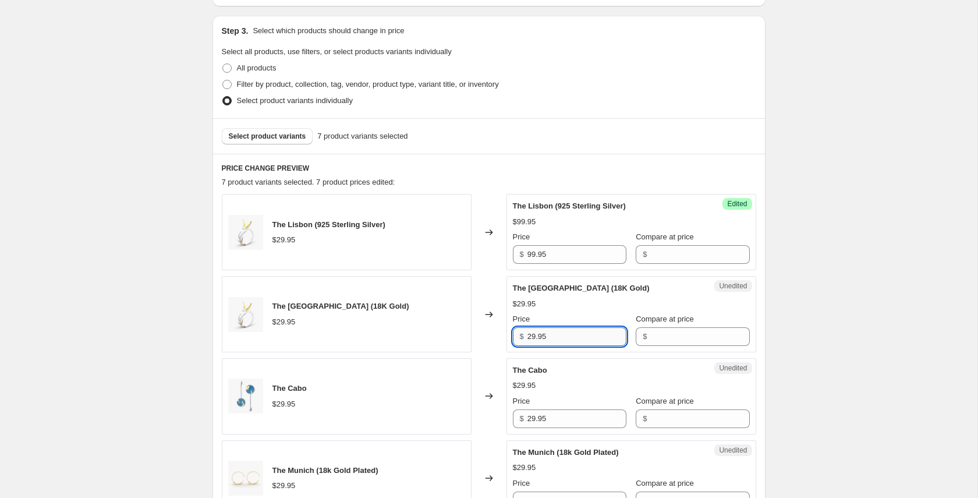
click at [542, 338] on input "29.95" at bounding box center [577, 336] width 99 height 19
type input "99.95"
click at [551, 422] on input "29.95" at bounding box center [577, 418] width 99 height 19
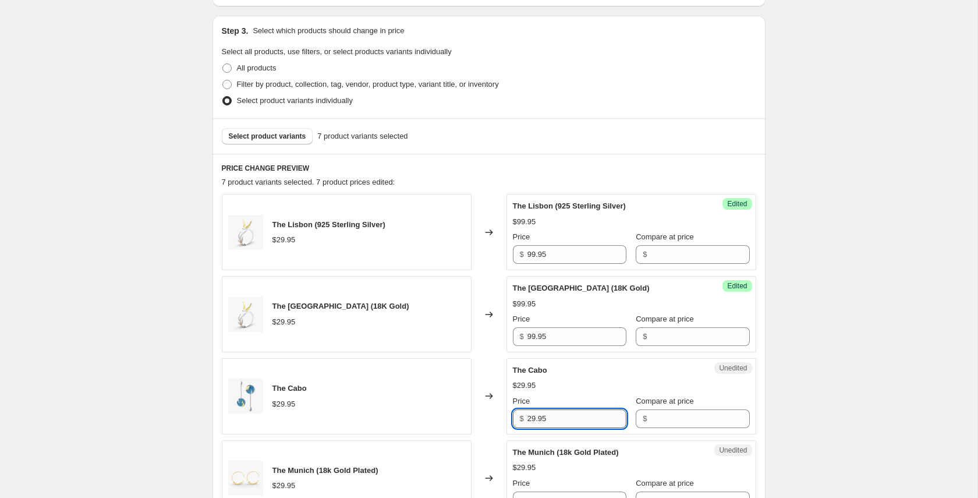
click at [551, 422] on input "29.95" at bounding box center [577, 418] width 99 height 19
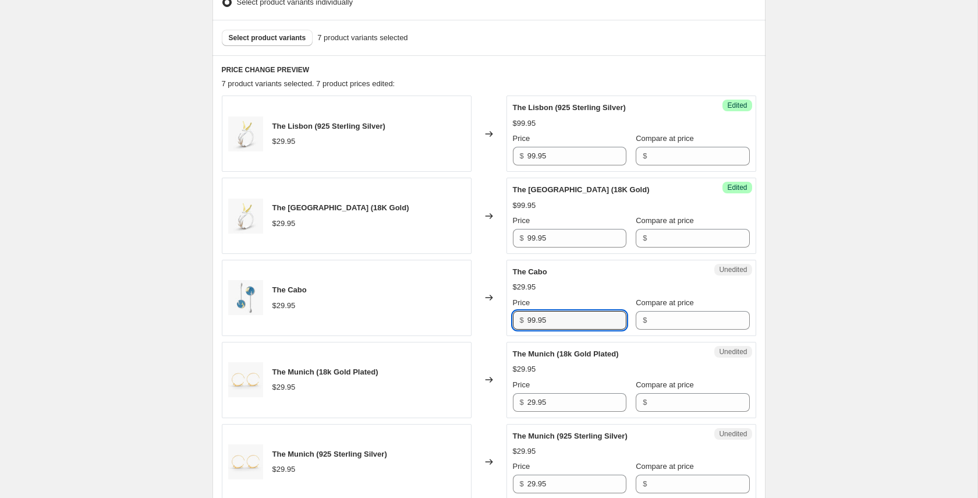
scroll to position [379, 0]
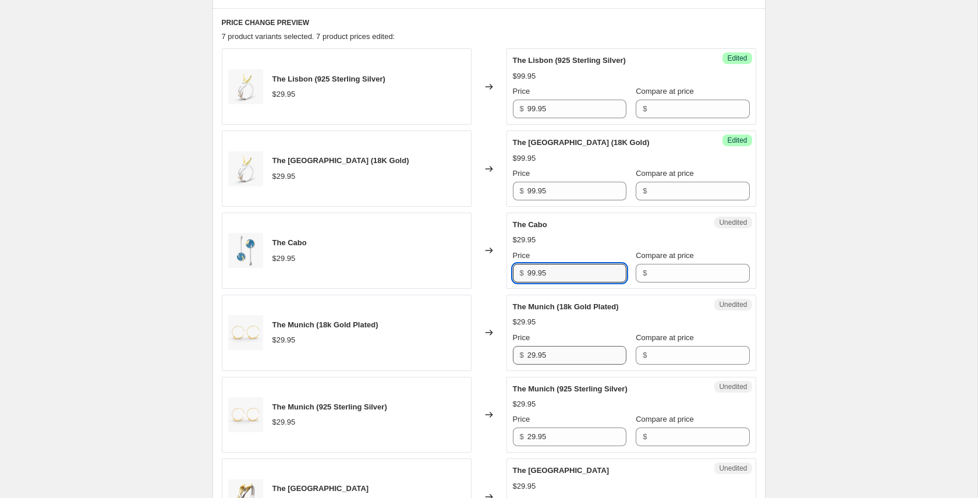
type input "99.95"
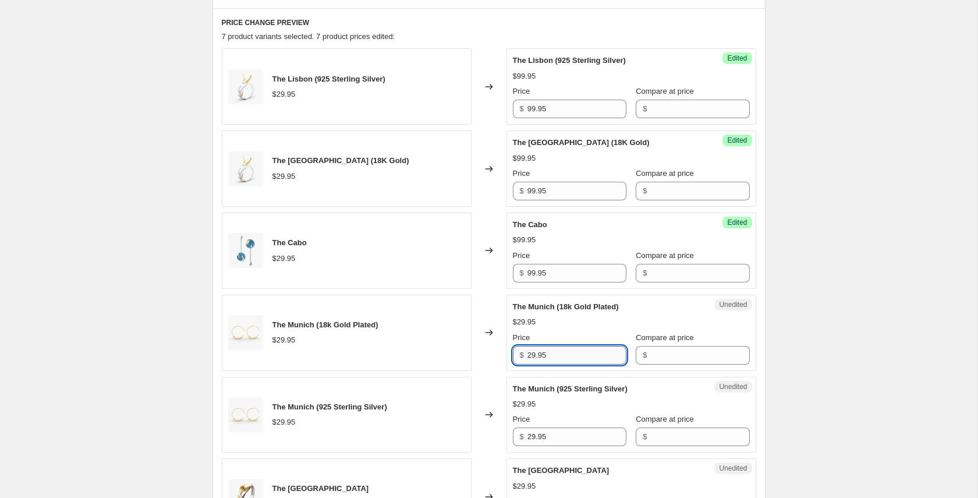
click at [567, 348] on input "29.95" at bounding box center [577, 355] width 99 height 19
type input "99.95"
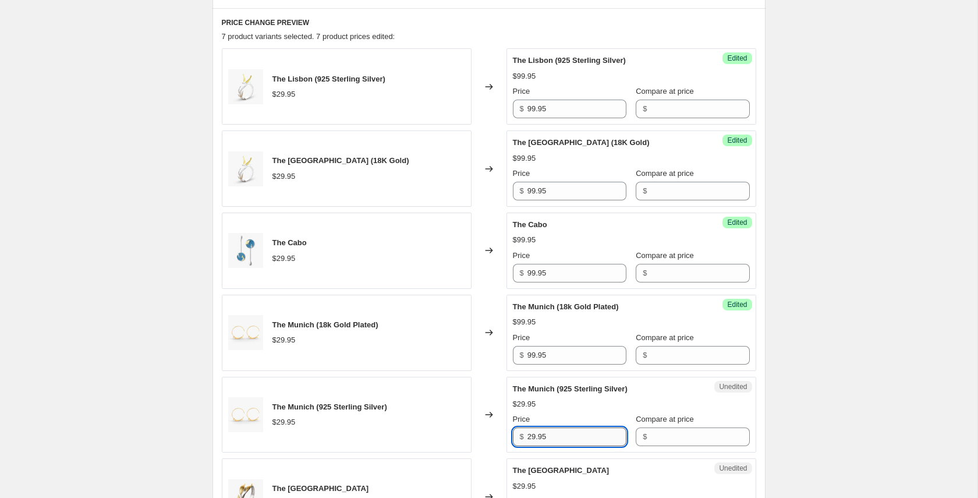
click at [560, 439] on input "29.95" at bounding box center [577, 436] width 99 height 19
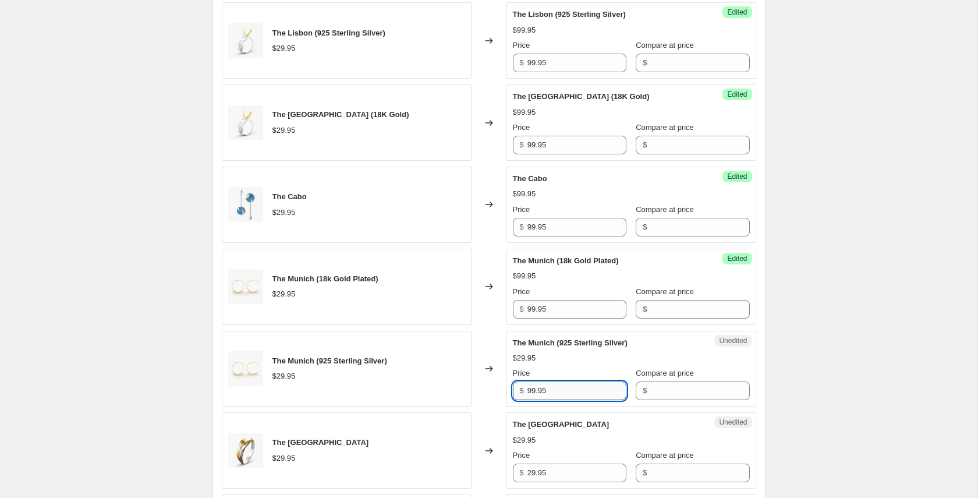
scroll to position [453, 0]
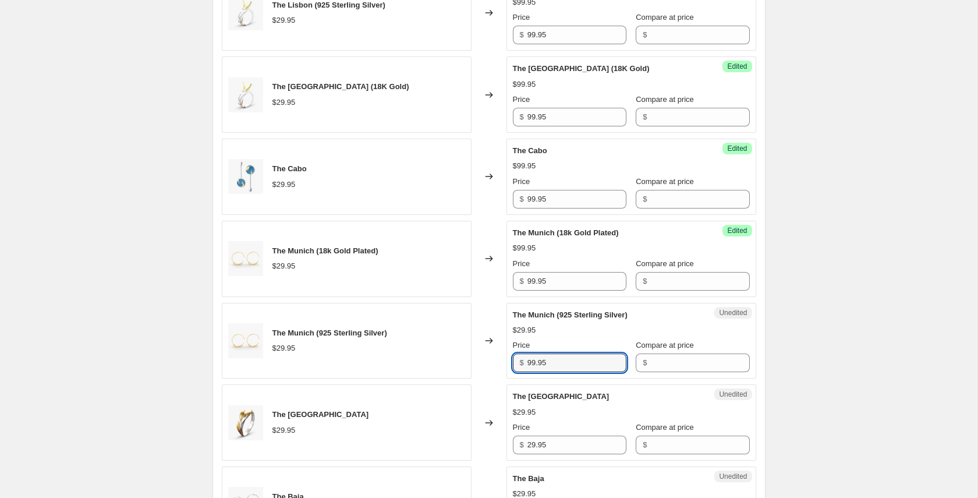
type input "99.95"
click at [543, 455] on div "Unedited The Tallinn $29.95 Price $ 29.95 Compare at price $" at bounding box center [632, 422] width 250 height 76
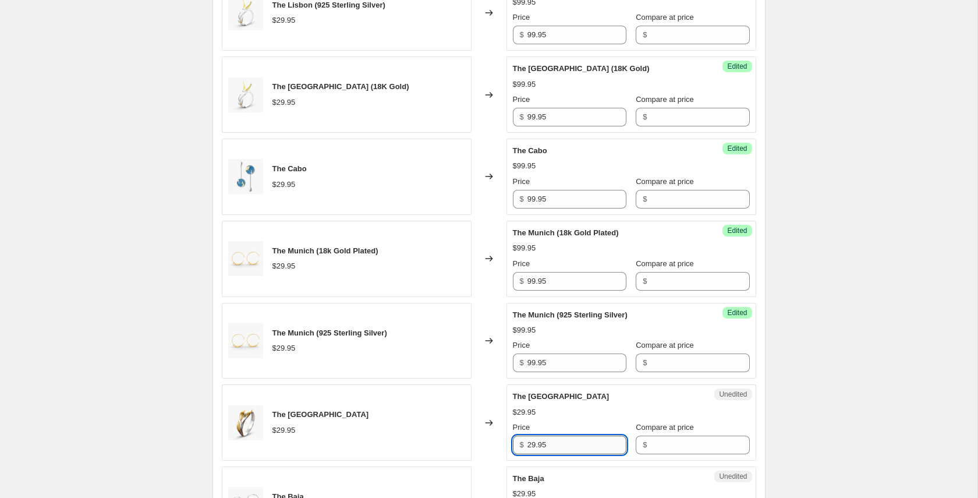
click at [543, 451] on input "29.95" at bounding box center [577, 445] width 99 height 19
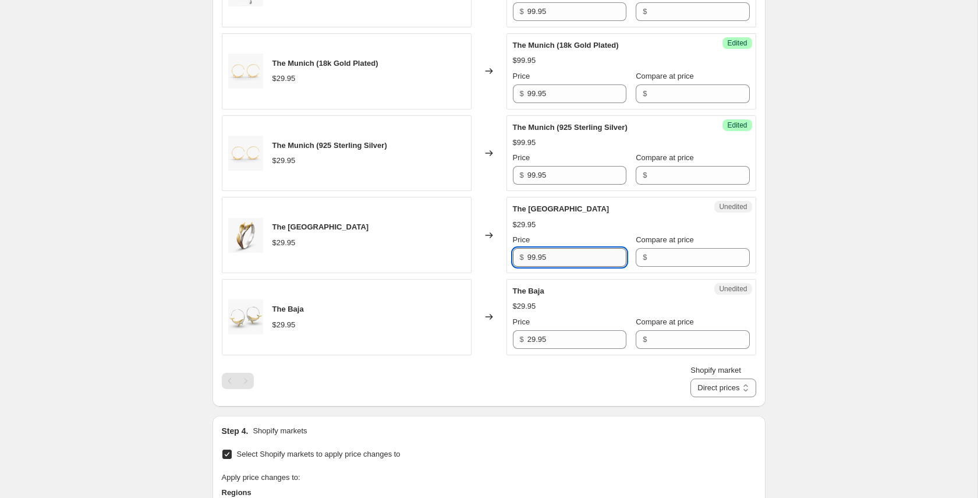
scroll to position [773, 0]
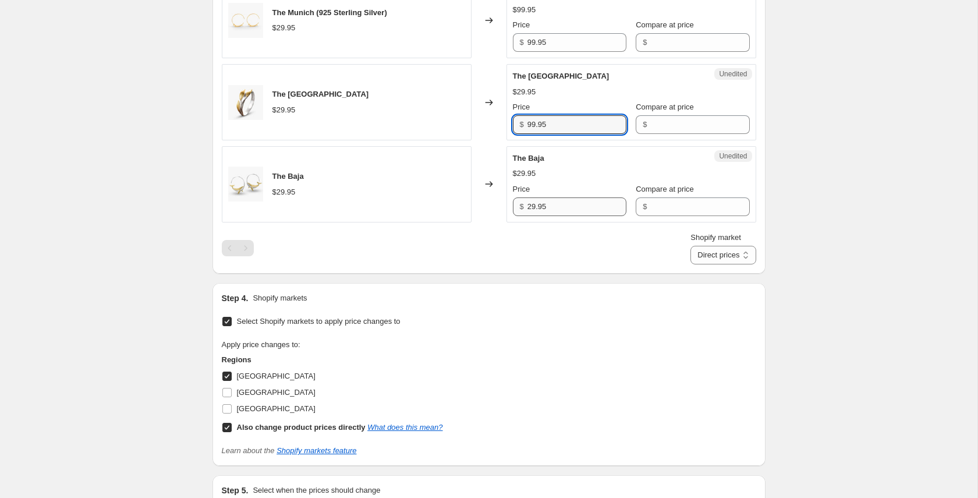
type input "99.95"
click at [539, 204] on input "29.95" at bounding box center [577, 206] width 99 height 19
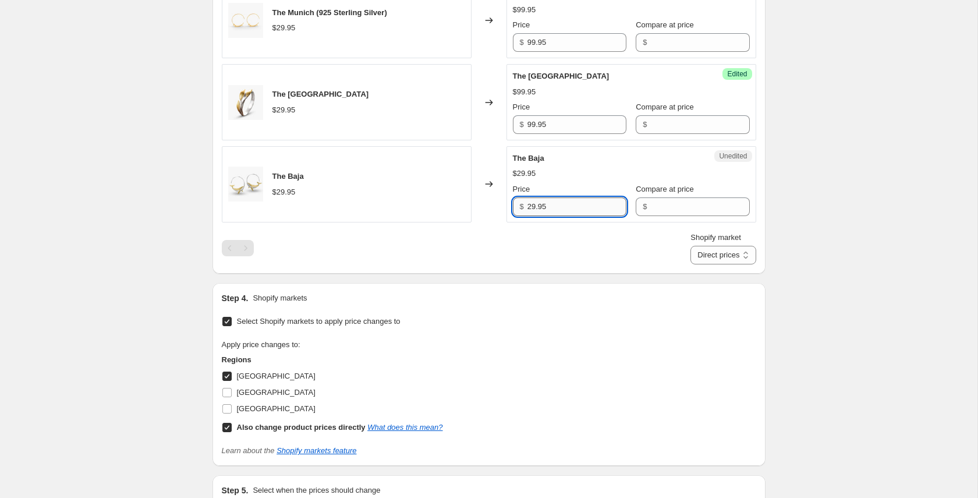
click at [539, 204] on input "29.95" at bounding box center [577, 206] width 99 height 19
type input "99.95"
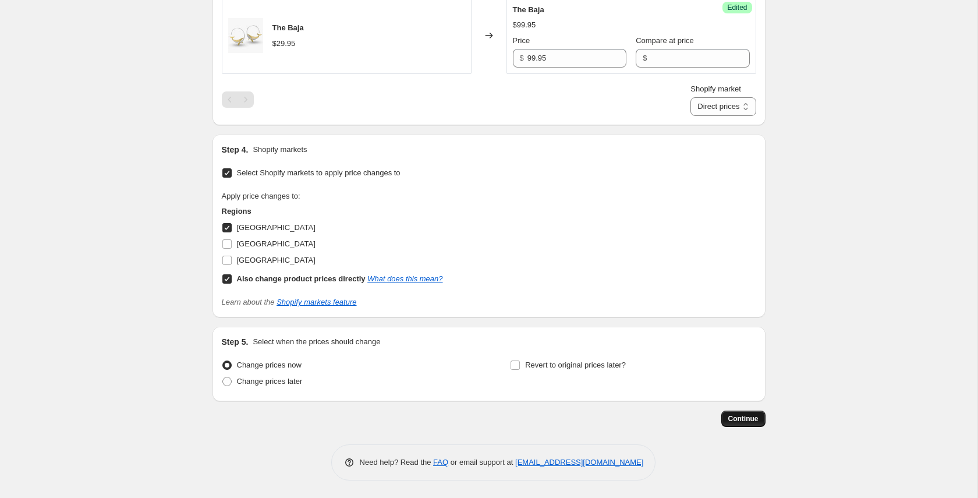
click at [740, 414] on span "Continue" at bounding box center [743, 418] width 30 height 9
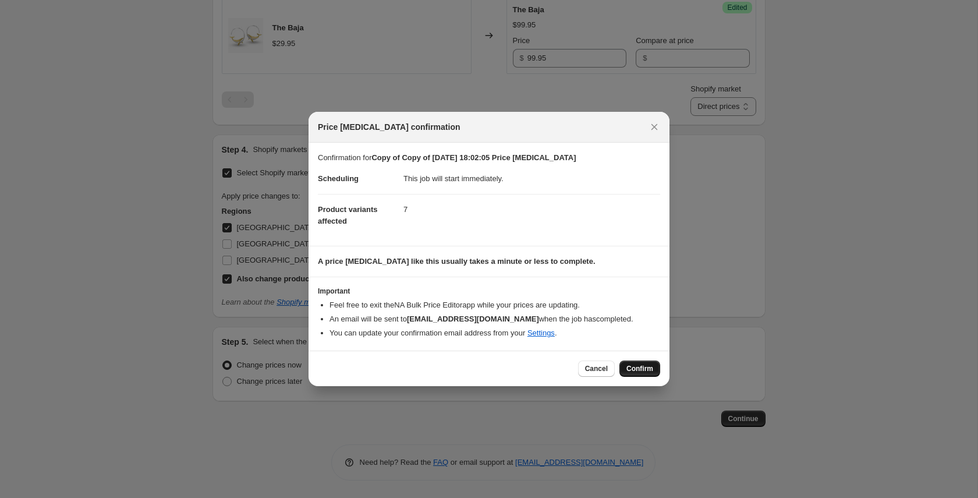
click at [656, 370] on button "Confirm" at bounding box center [640, 368] width 41 height 16
